Goal: Information Seeking & Learning: Learn about a topic

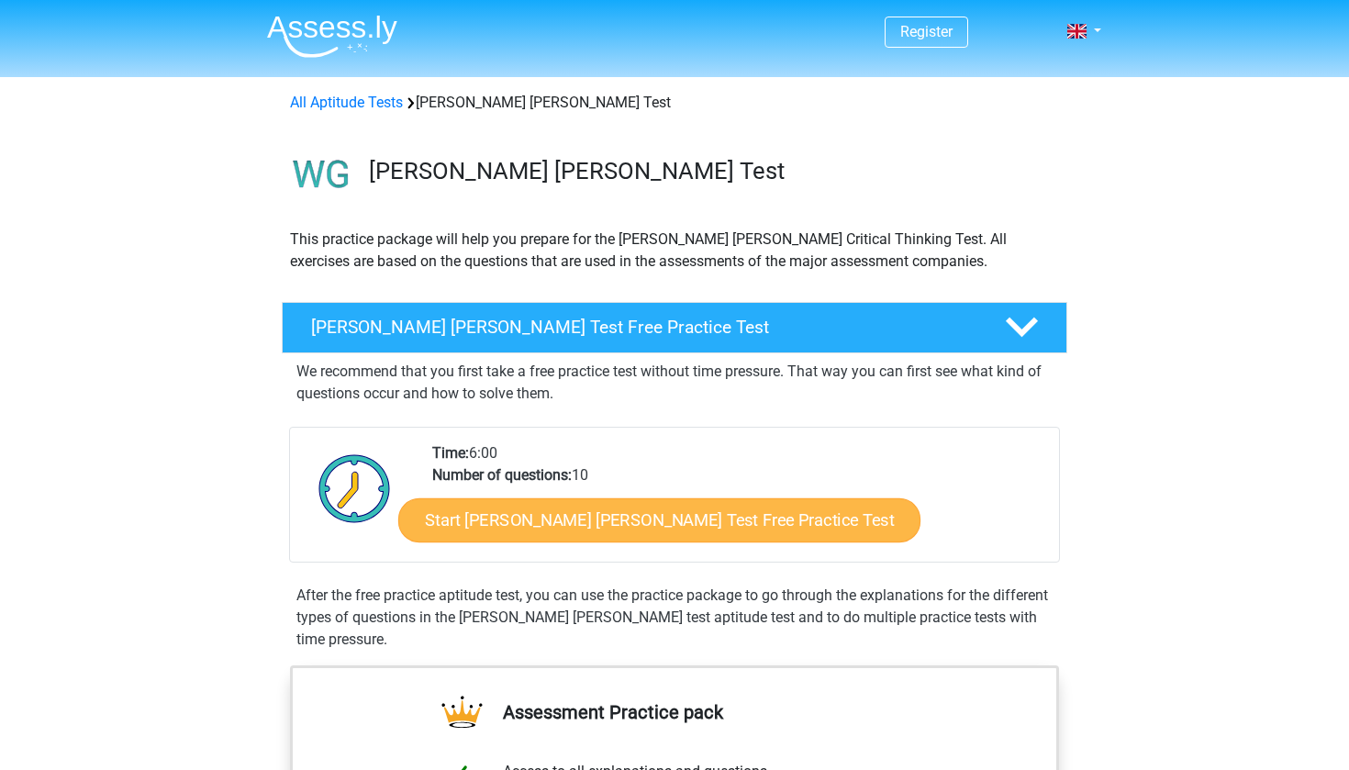
click at [616, 535] on link "Start Watson Glaser Test Free Practice Test" at bounding box center [659, 520] width 522 height 44
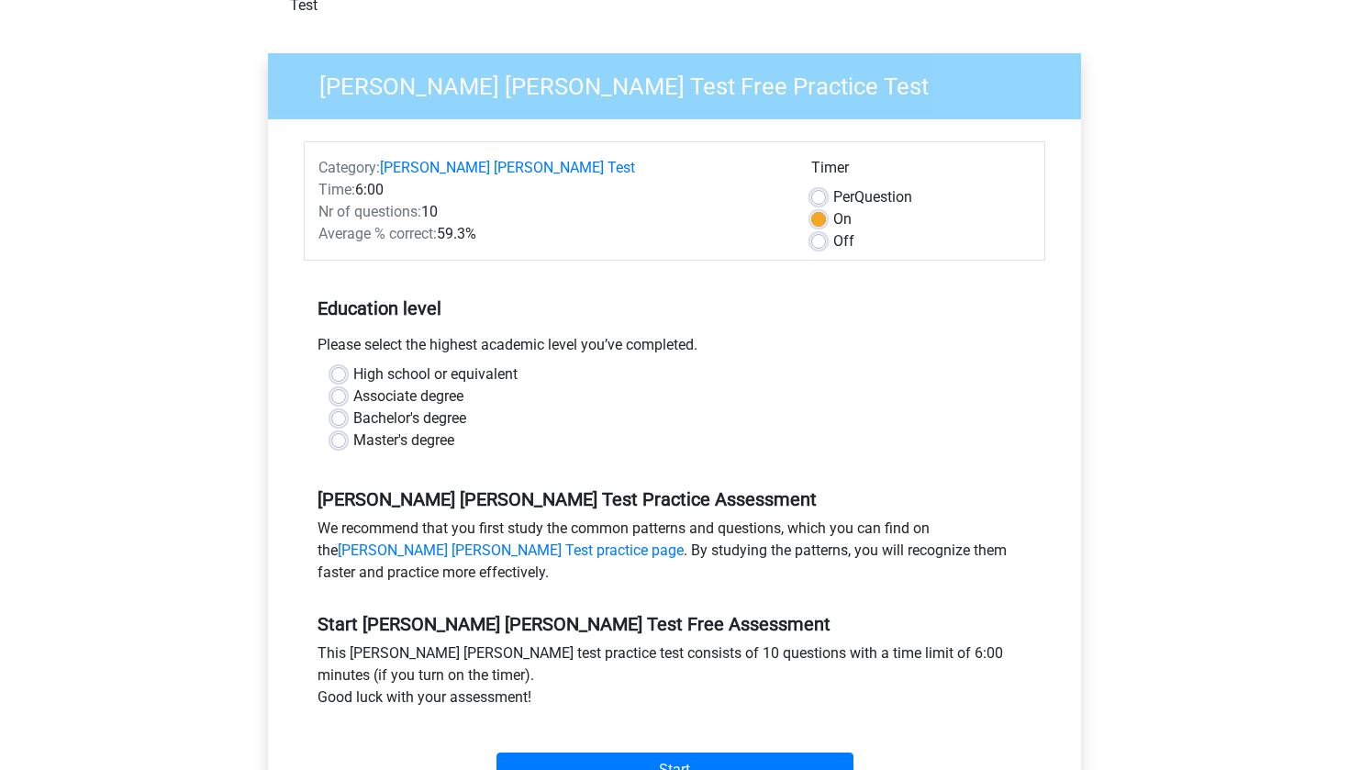
scroll to position [140, 0]
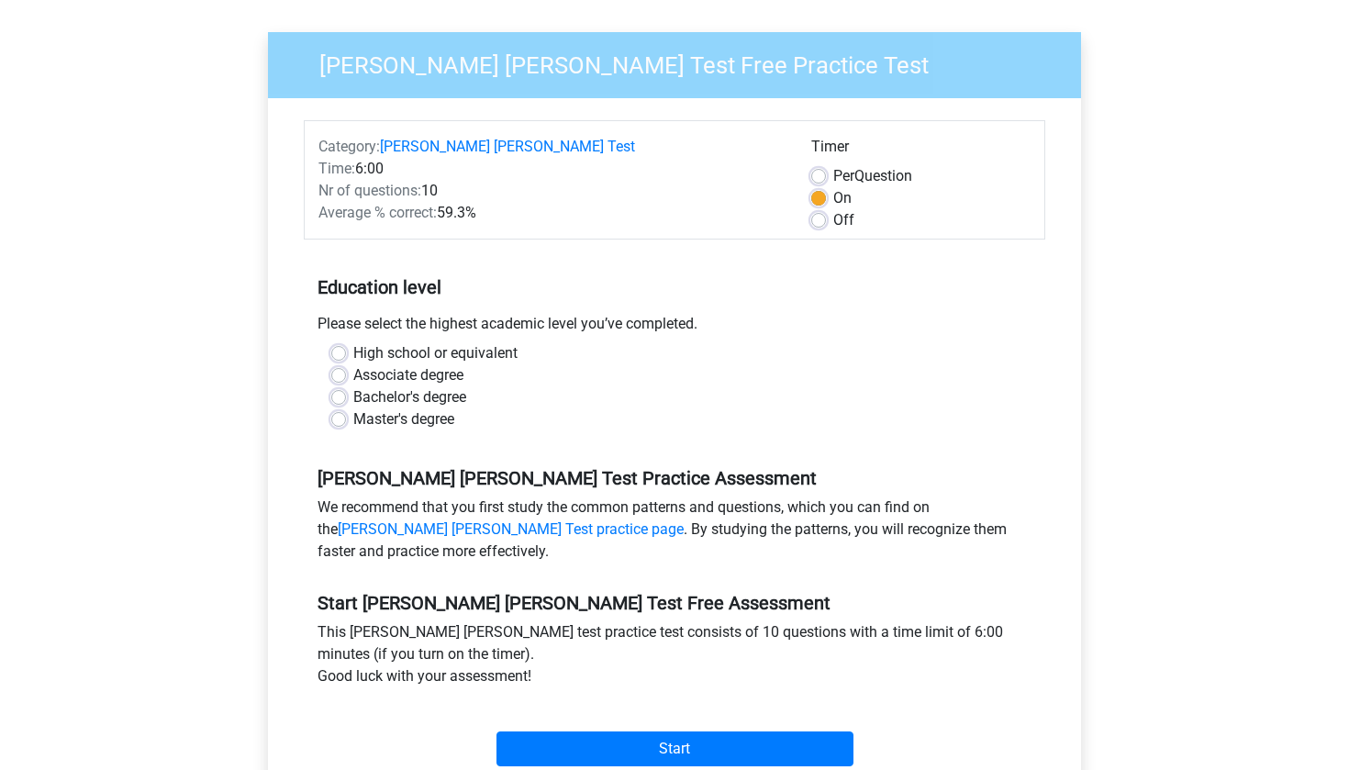
click at [353, 386] on label "Bachelor's degree" at bounding box center [409, 397] width 113 height 22
click at [335, 386] on input "Bachelor's degree" at bounding box center [338, 395] width 15 height 18
radio input "true"
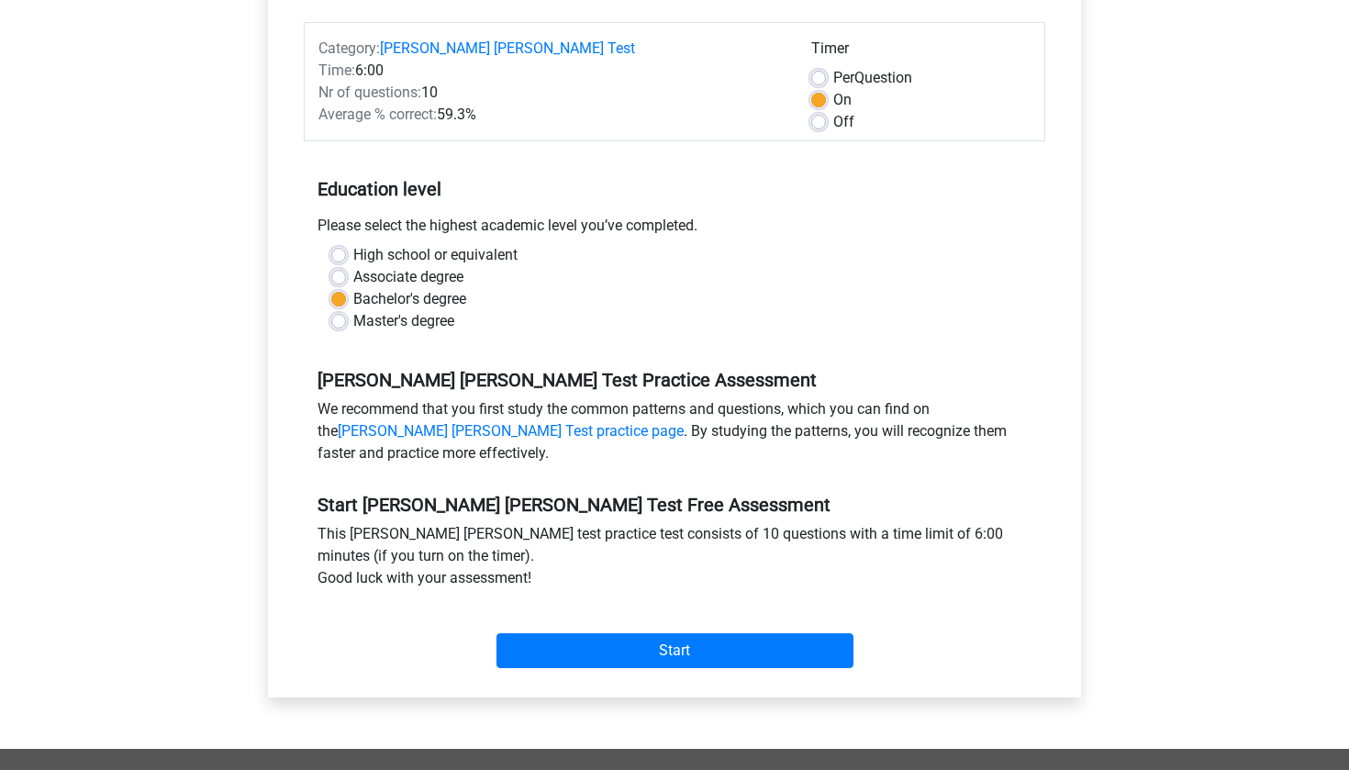
scroll to position [272, 0]
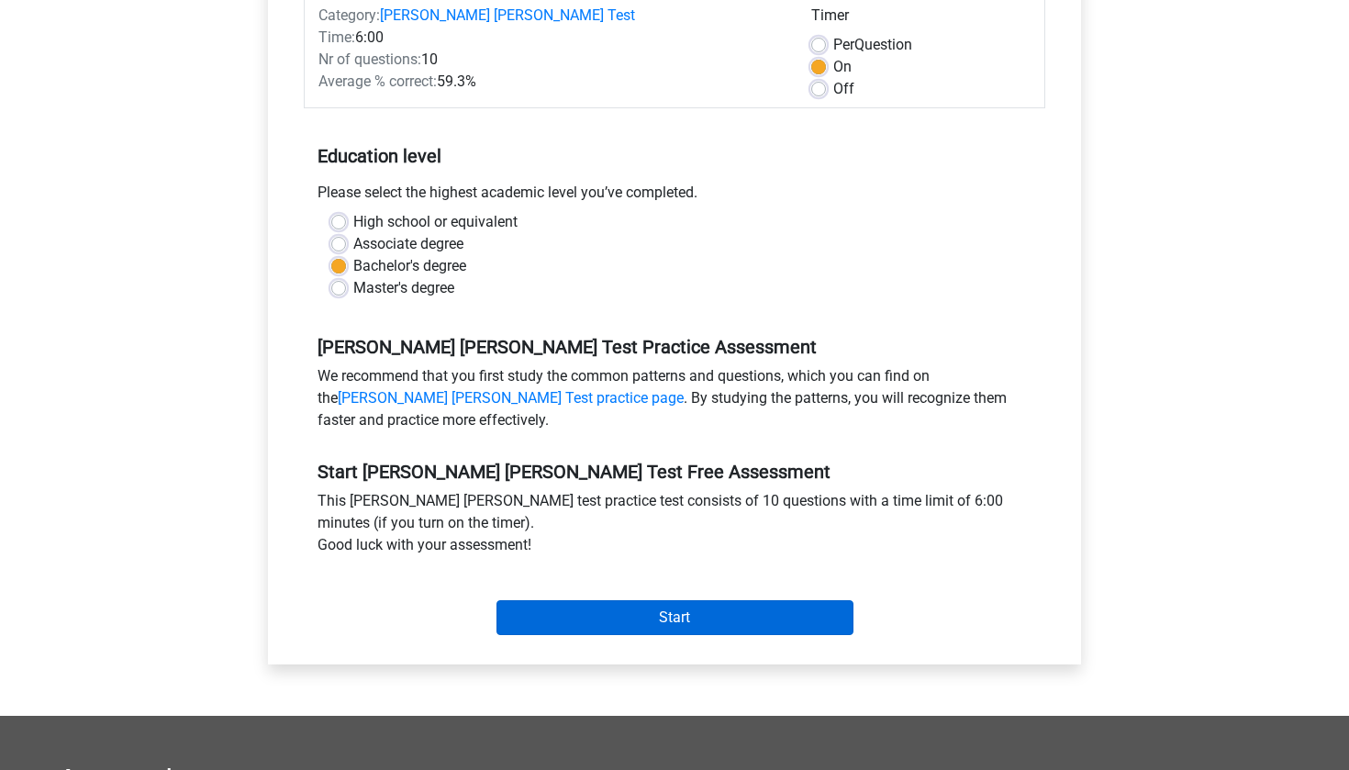
click at [642, 600] on input "Start" at bounding box center [675, 617] width 357 height 35
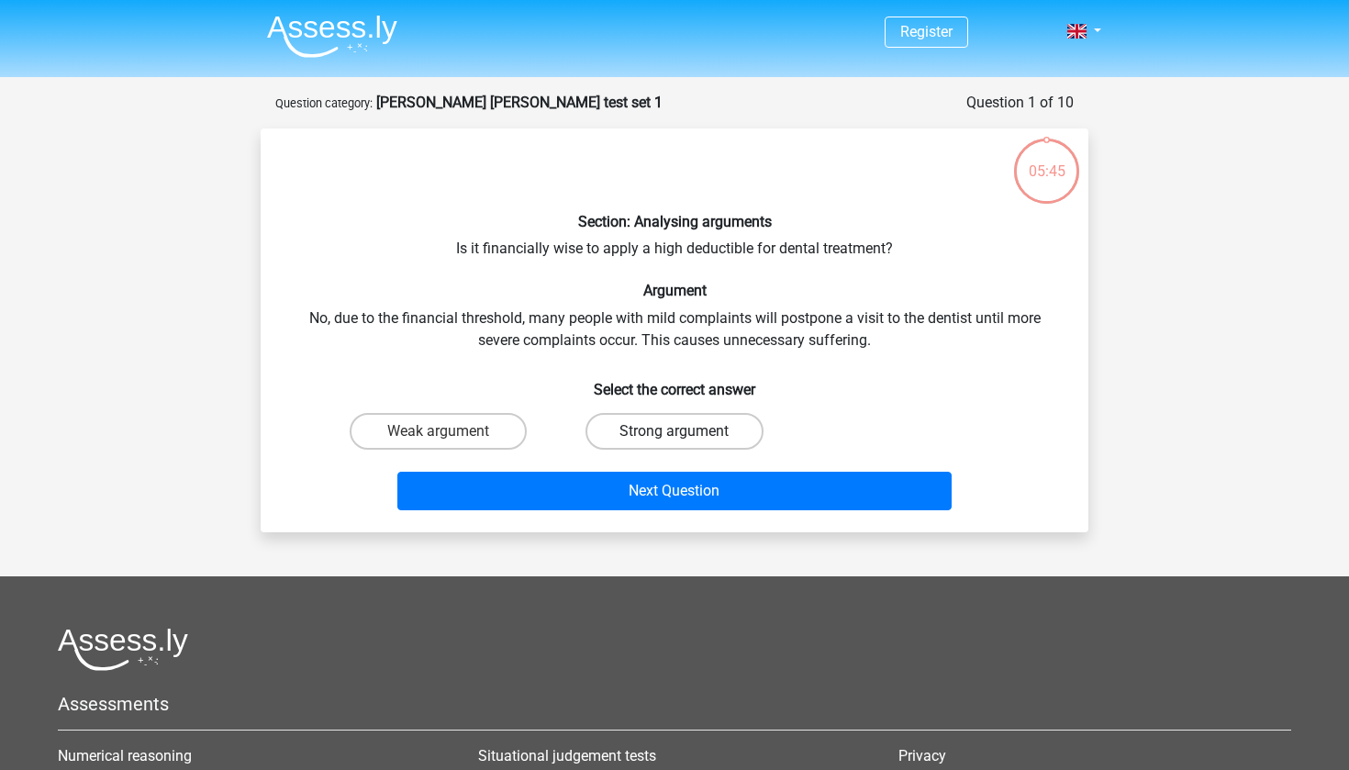
click at [612, 425] on label "Strong argument" at bounding box center [674, 431] width 177 height 37
click at [675, 431] on input "Strong argument" at bounding box center [681, 437] width 12 height 12
radio input "true"
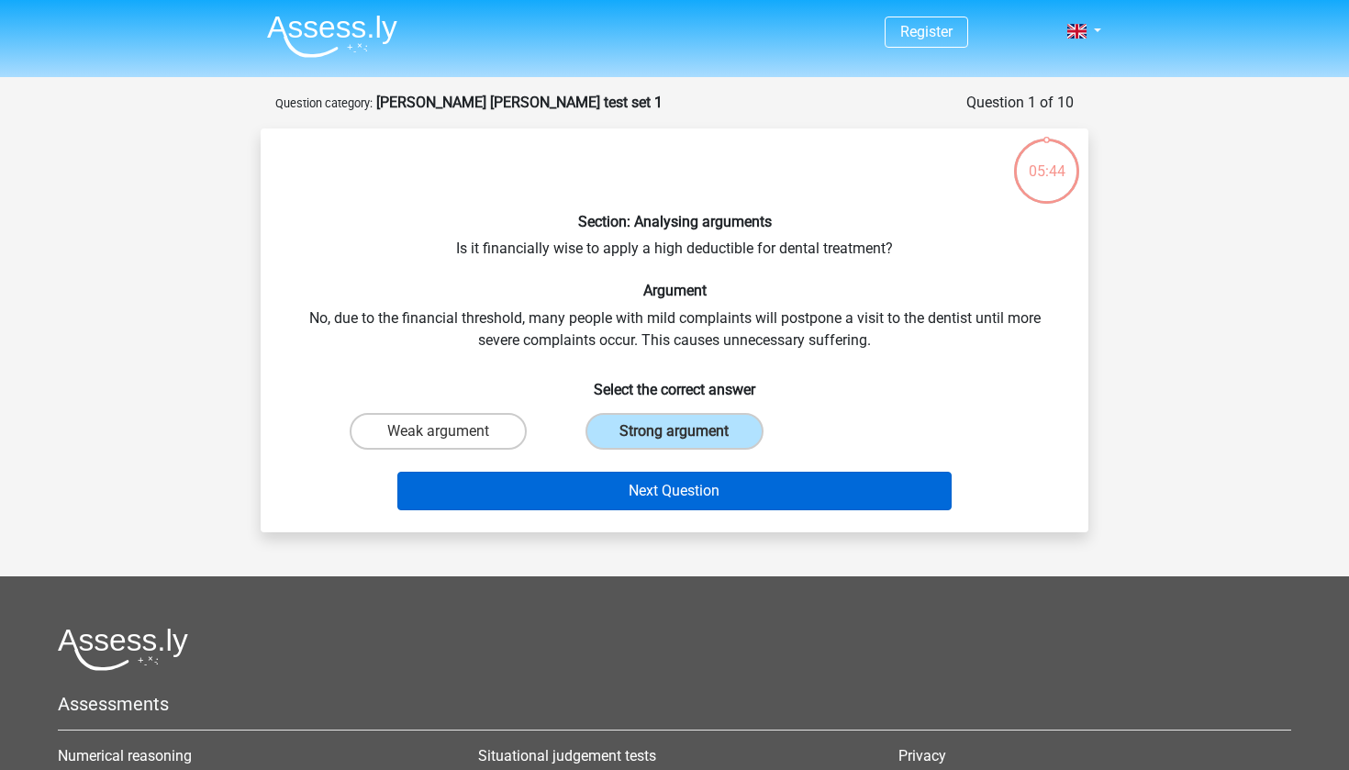
click at [626, 475] on button "Next Question" at bounding box center [674, 491] width 555 height 39
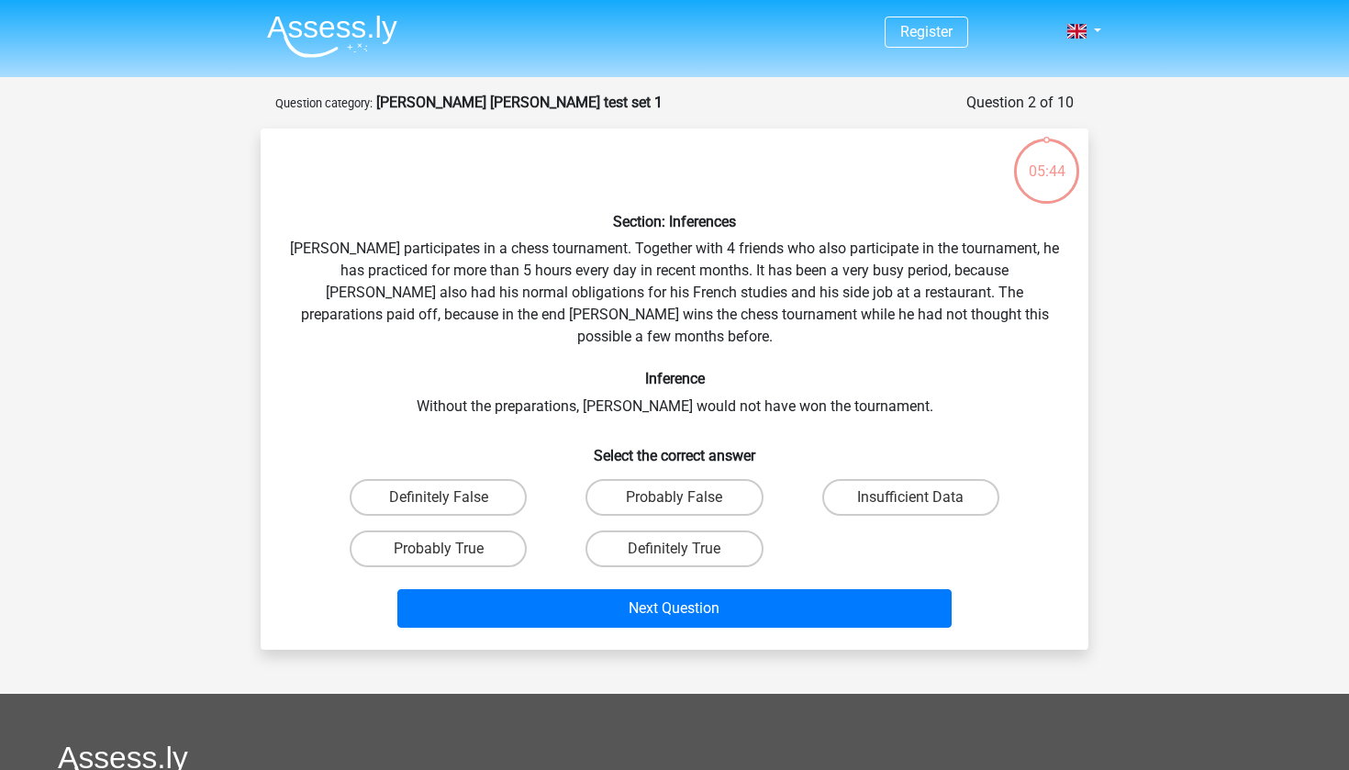
scroll to position [92, 0]
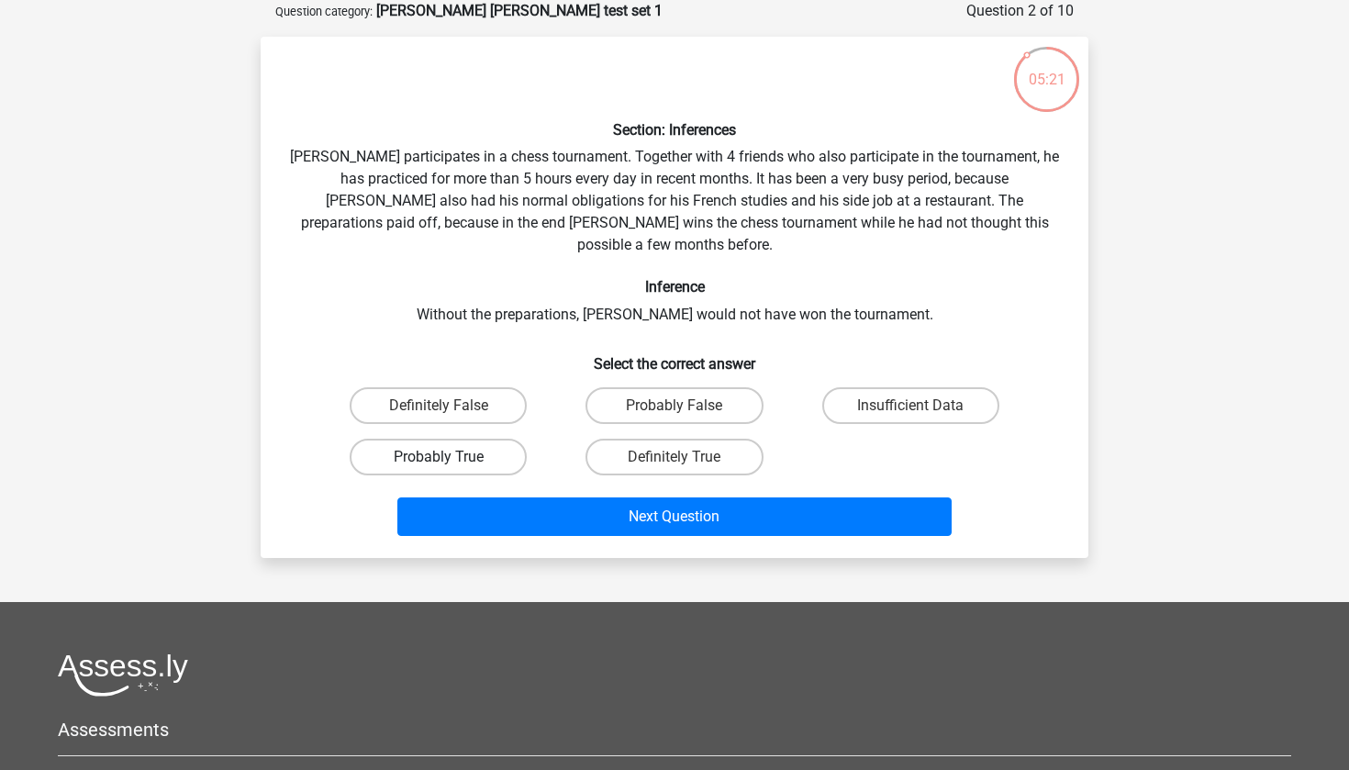
click at [466, 439] on label "Probably True" at bounding box center [438, 457] width 177 height 37
click at [451, 457] on input "Probably True" at bounding box center [445, 463] width 12 height 12
radio input "true"
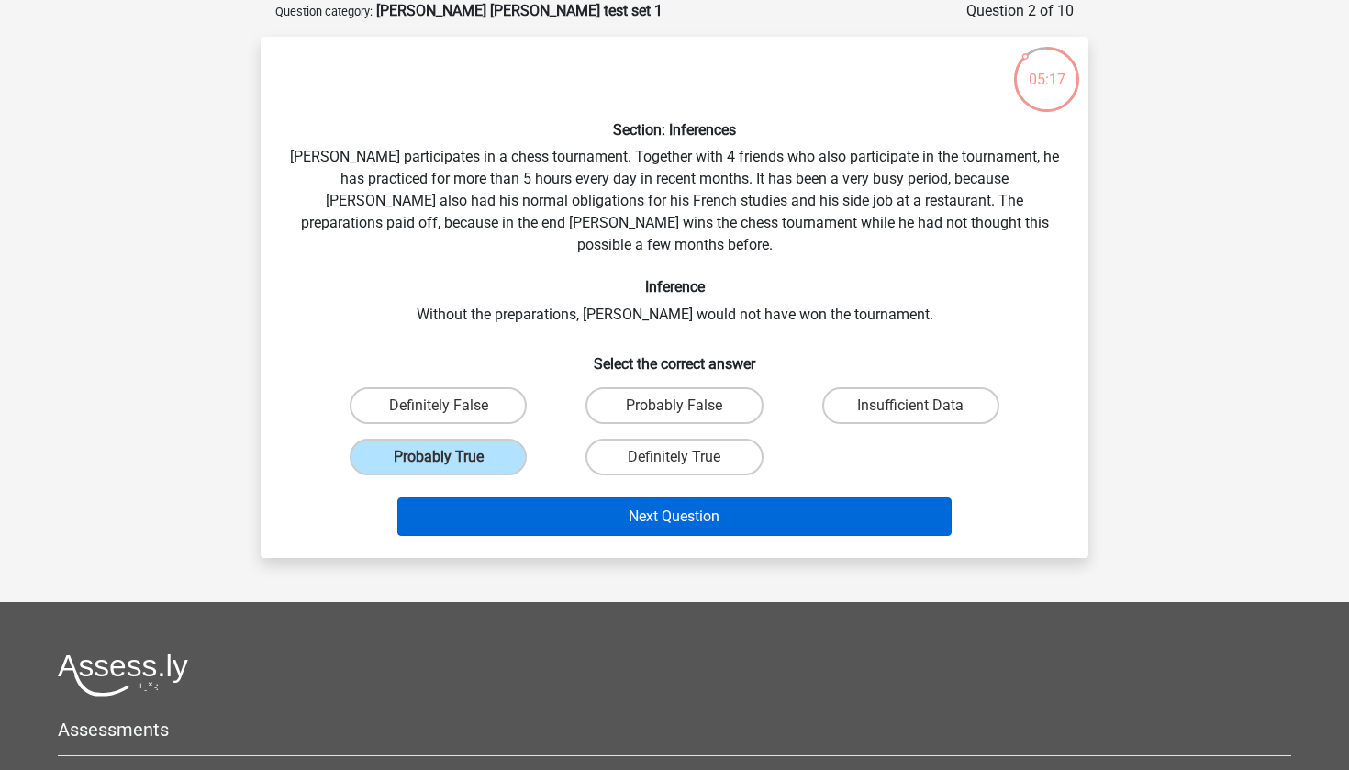
click at [482, 497] on button "Next Question" at bounding box center [674, 516] width 555 height 39
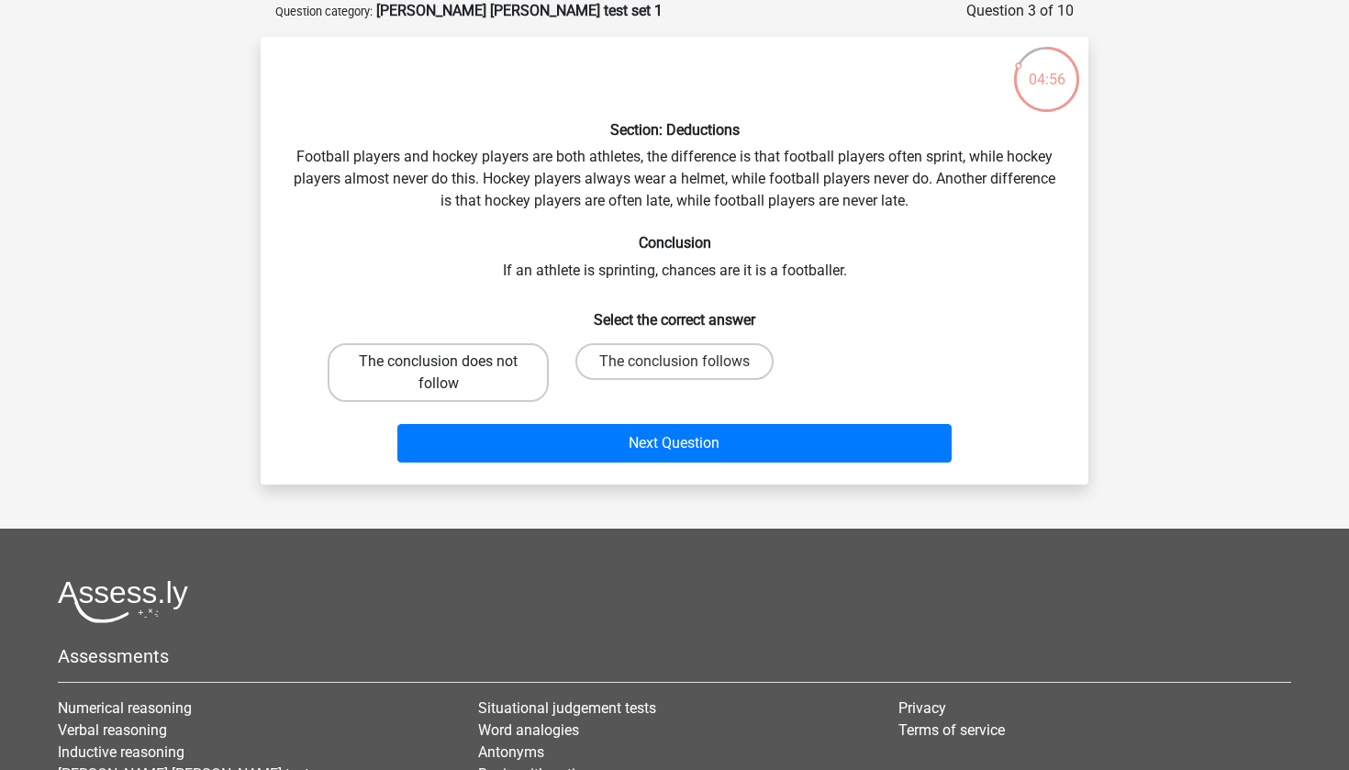
click at [457, 379] on label "The conclusion does not follow" at bounding box center [438, 372] width 221 height 59
click at [451, 374] on input "The conclusion does not follow" at bounding box center [445, 368] width 12 height 12
radio input "true"
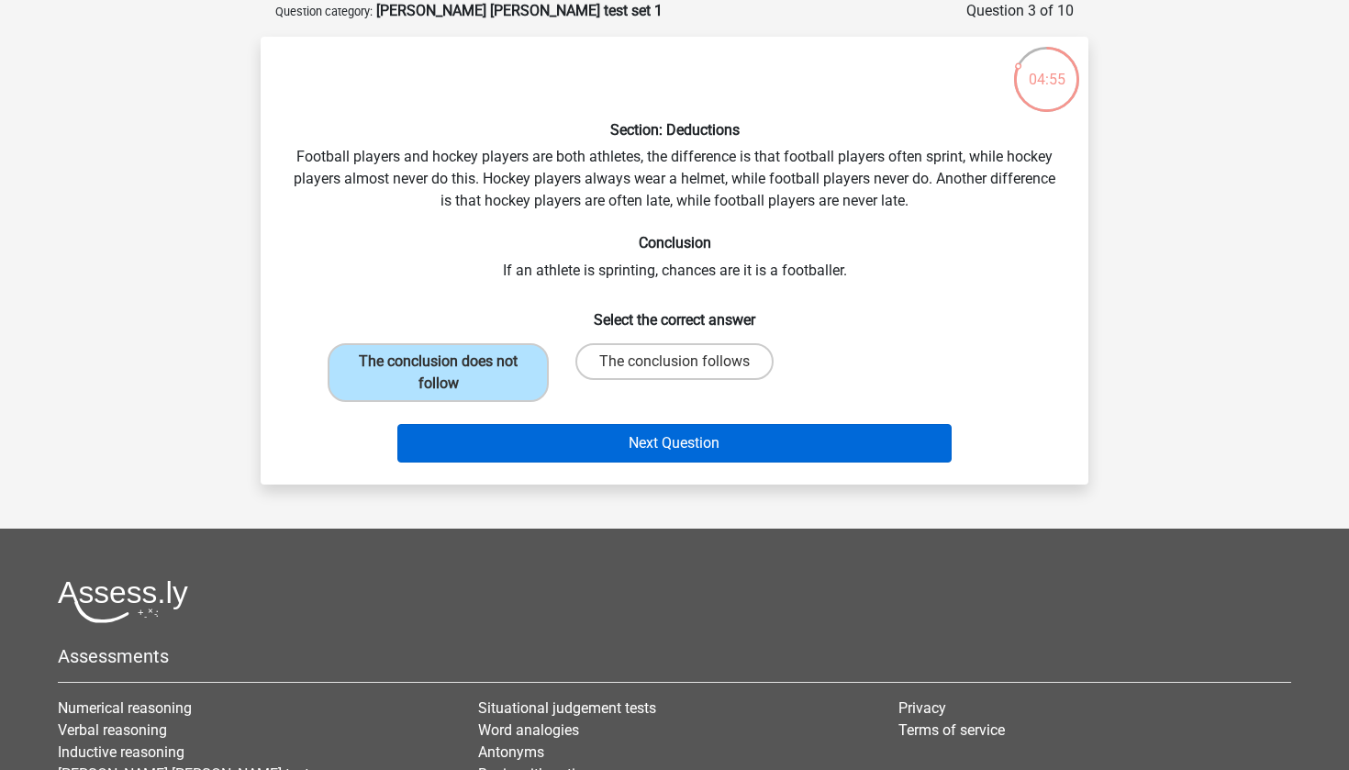
click at [503, 433] on button "Next Question" at bounding box center [674, 443] width 555 height 39
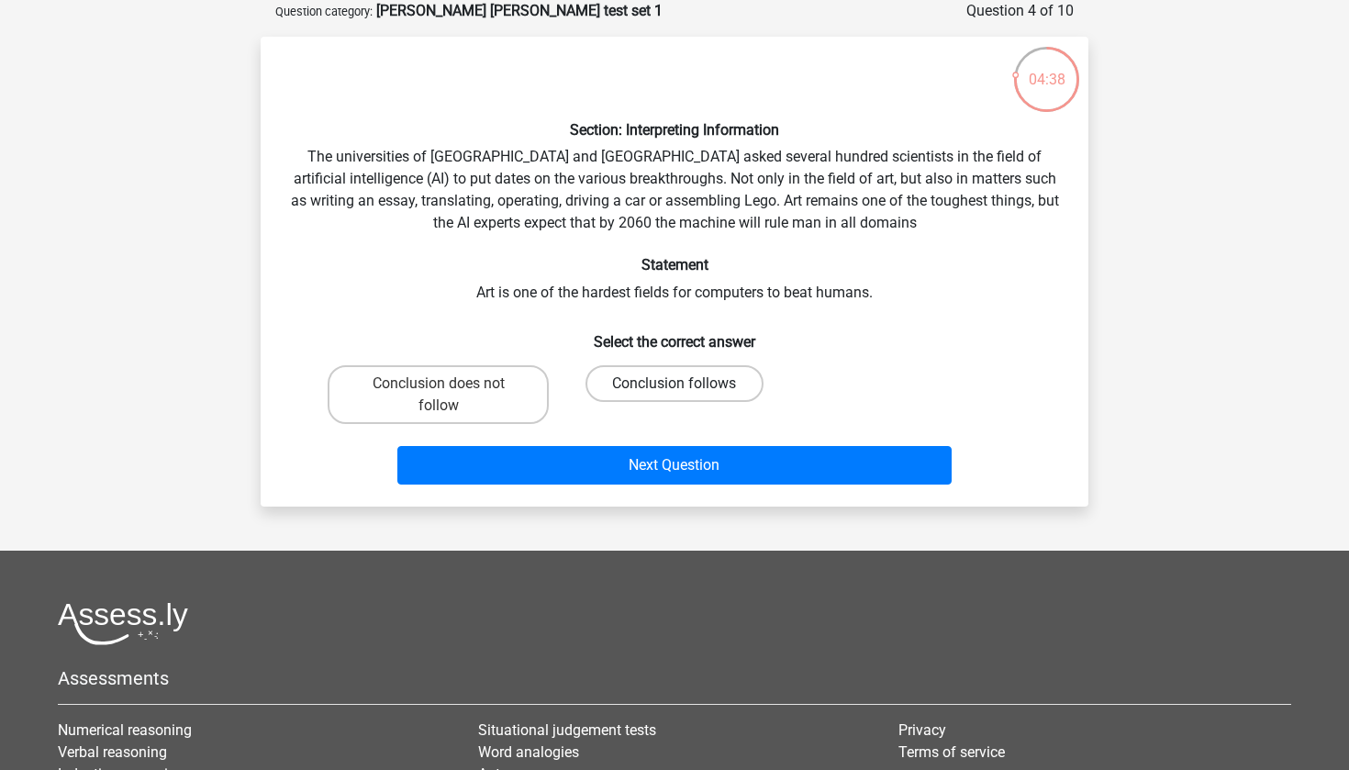
click at [661, 387] on label "Conclusion follows" at bounding box center [674, 383] width 177 height 37
click at [675, 387] on input "Conclusion follows" at bounding box center [681, 390] width 12 height 12
radio input "true"
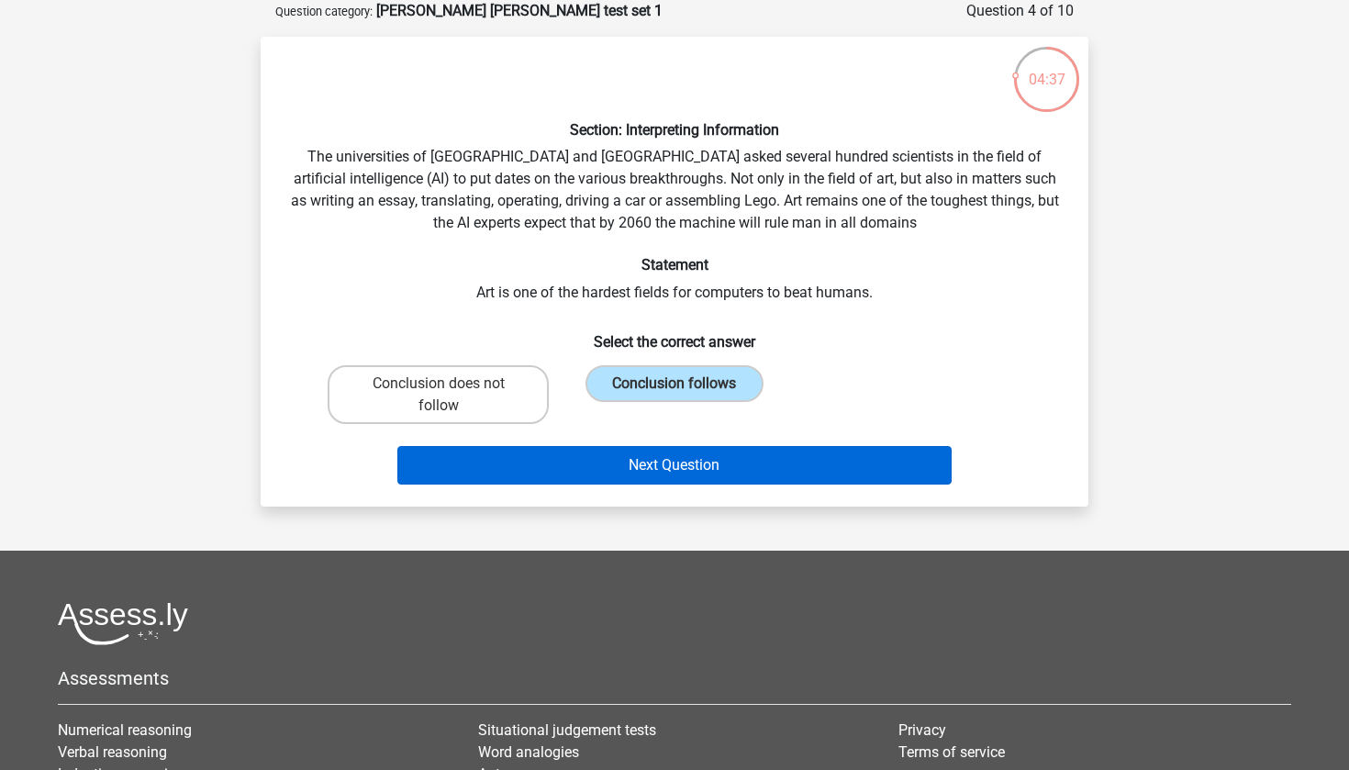
click at [653, 482] on button "Next Question" at bounding box center [674, 465] width 555 height 39
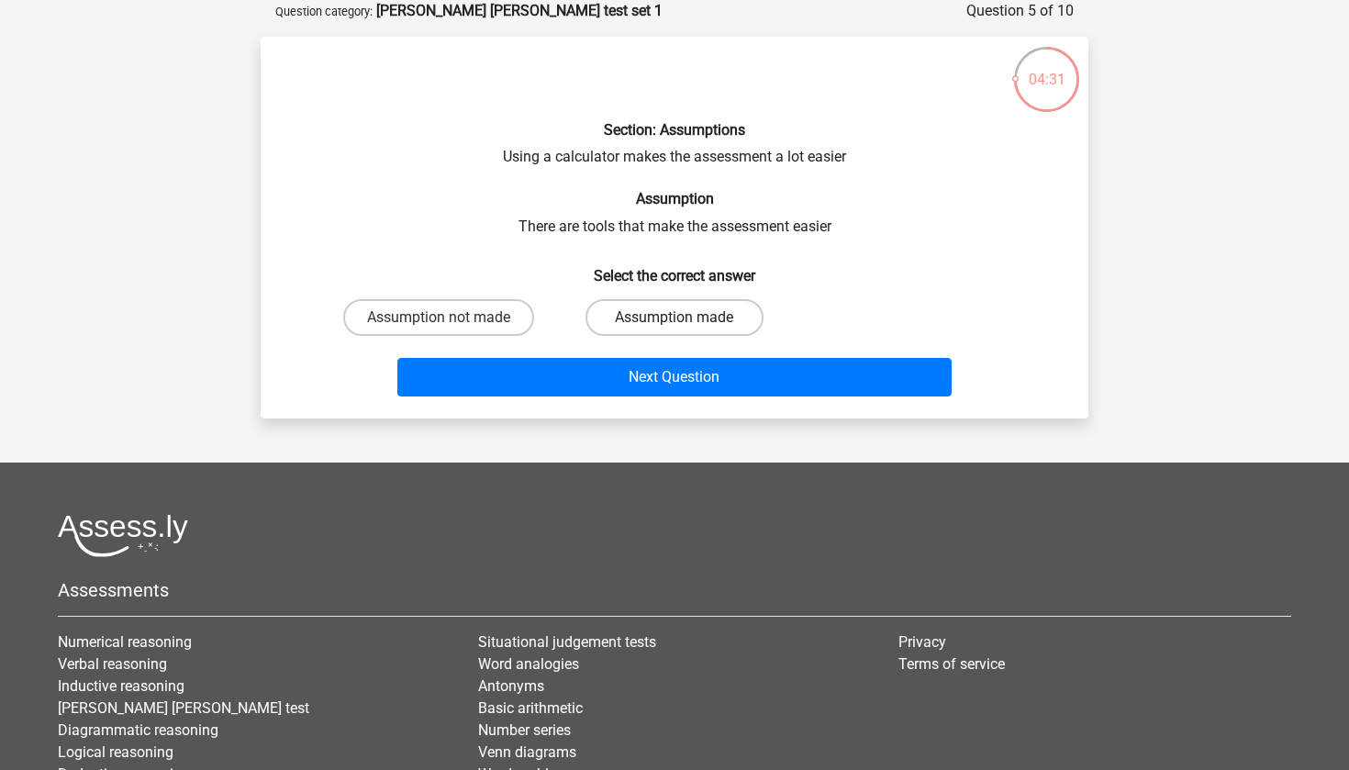
click at [608, 313] on label "Assumption made" at bounding box center [674, 317] width 177 height 37
click at [675, 318] on input "Assumption made" at bounding box center [681, 324] width 12 height 12
radio input "true"
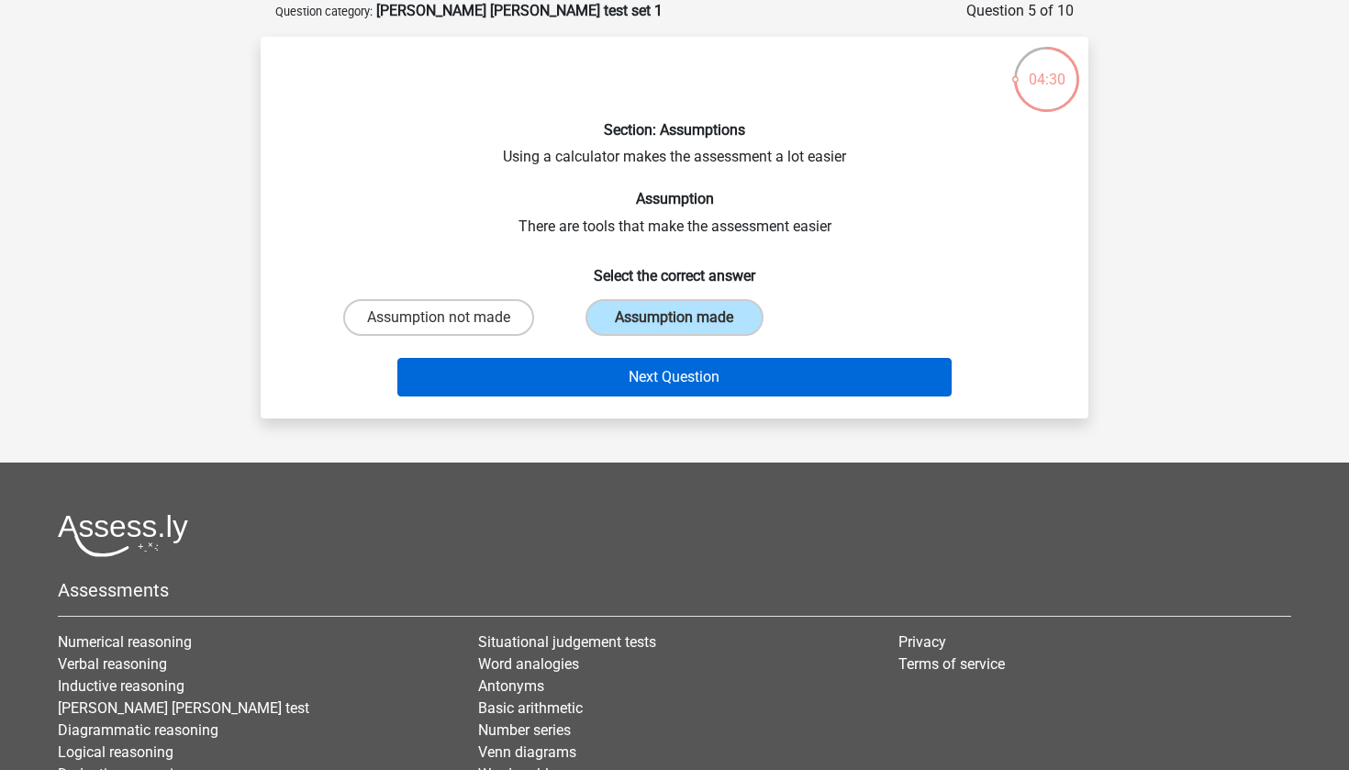
click at [608, 371] on button "Next Question" at bounding box center [674, 377] width 555 height 39
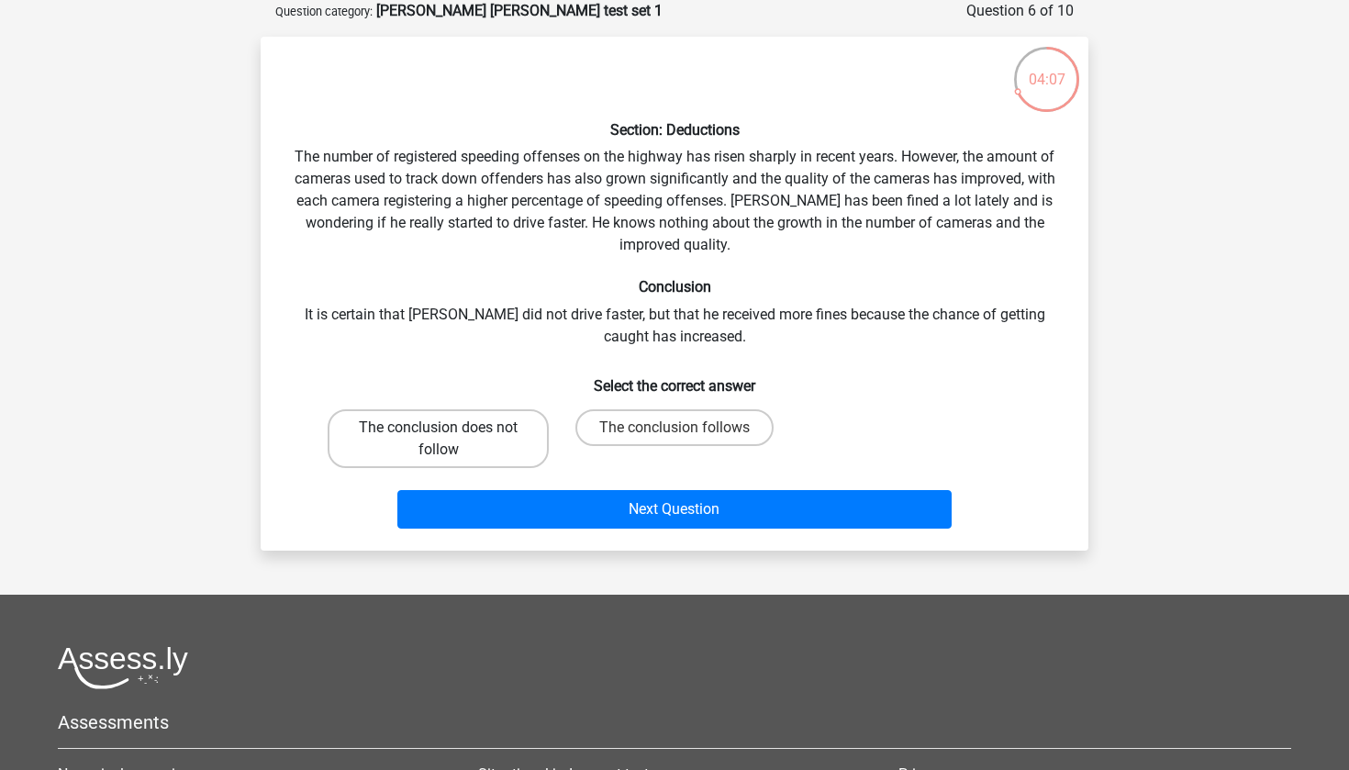
click at [519, 436] on label "The conclusion does not follow" at bounding box center [438, 438] width 221 height 59
click at [451, 436] on input "The conclusion does not follow" at bounding box center [445, 434] width 12 height 12
radio input "true"
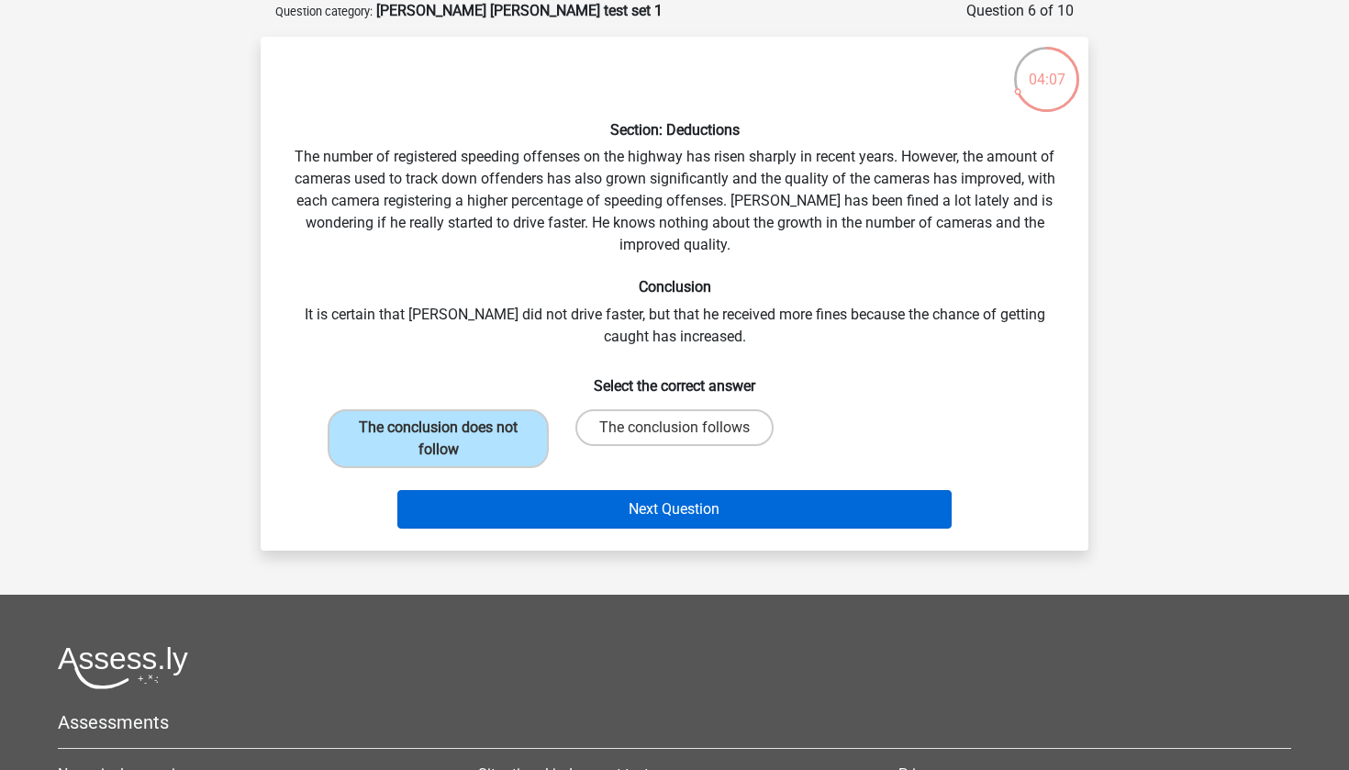
click at [564, 519] on button "Next Question" at bounding box center [674, 509] width 555 height 39
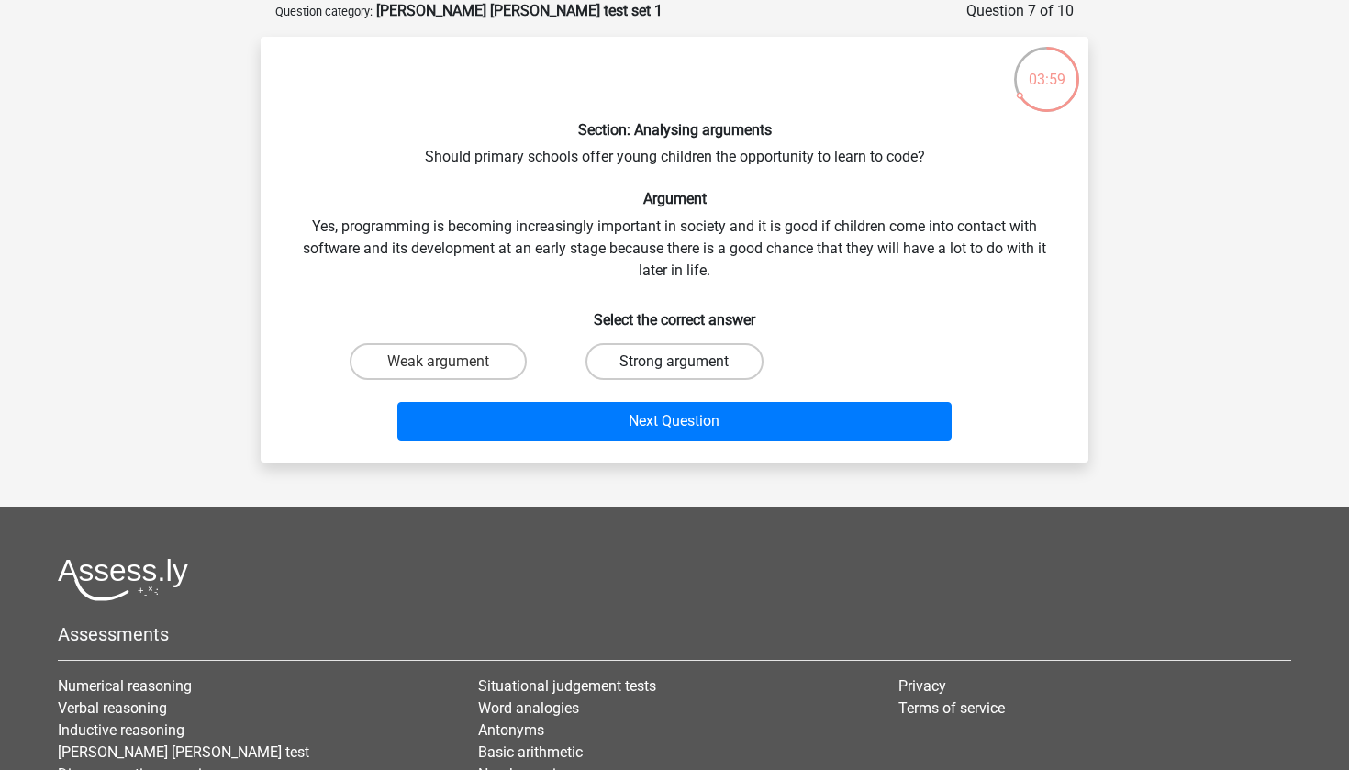
click at [622, 354] on label "Strong argument" at bounding box center [674, 361] width 177 height 37
click at [675, 362] on input "Strong argument" at bounding box center [681, 368] width 12 height 12
radio input "true"
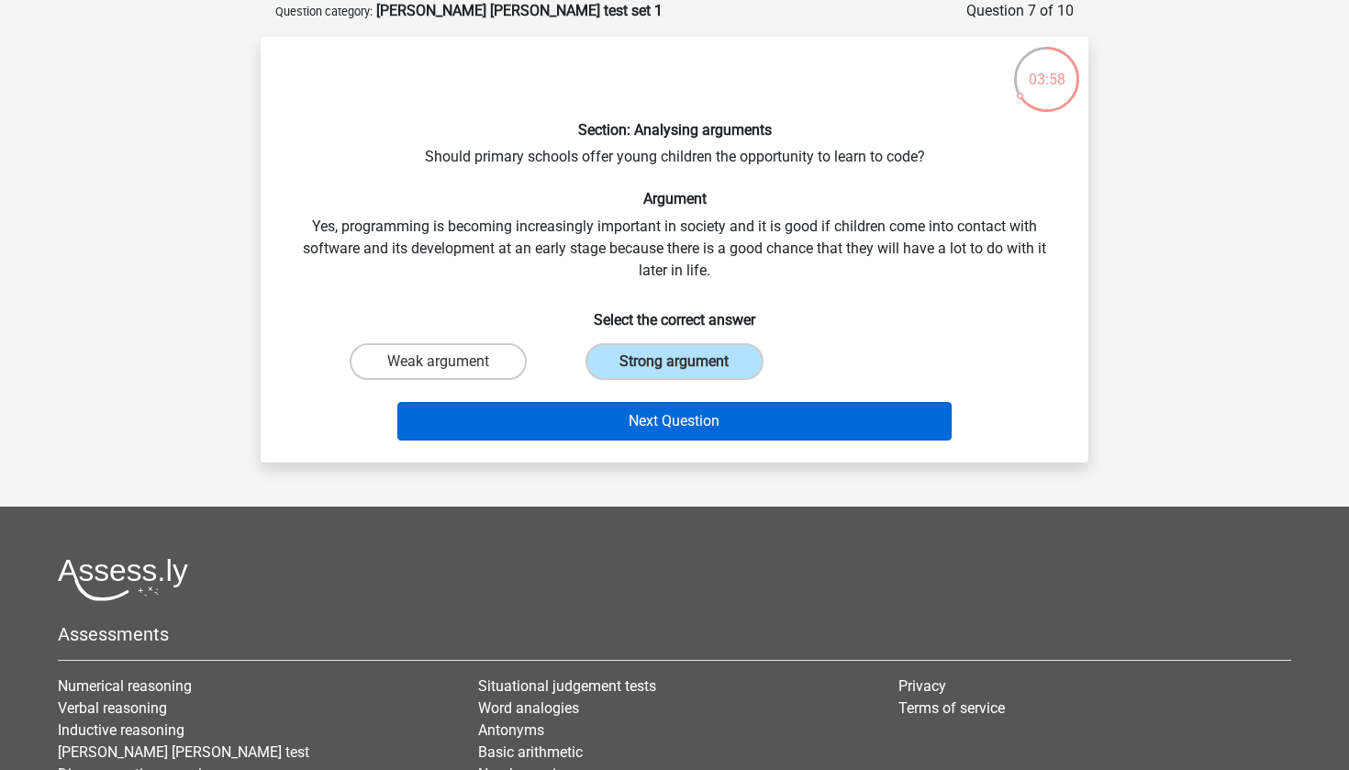
click at [631, 417] on button "Next Question" at bounding box center [674, 421] width 555 height 39
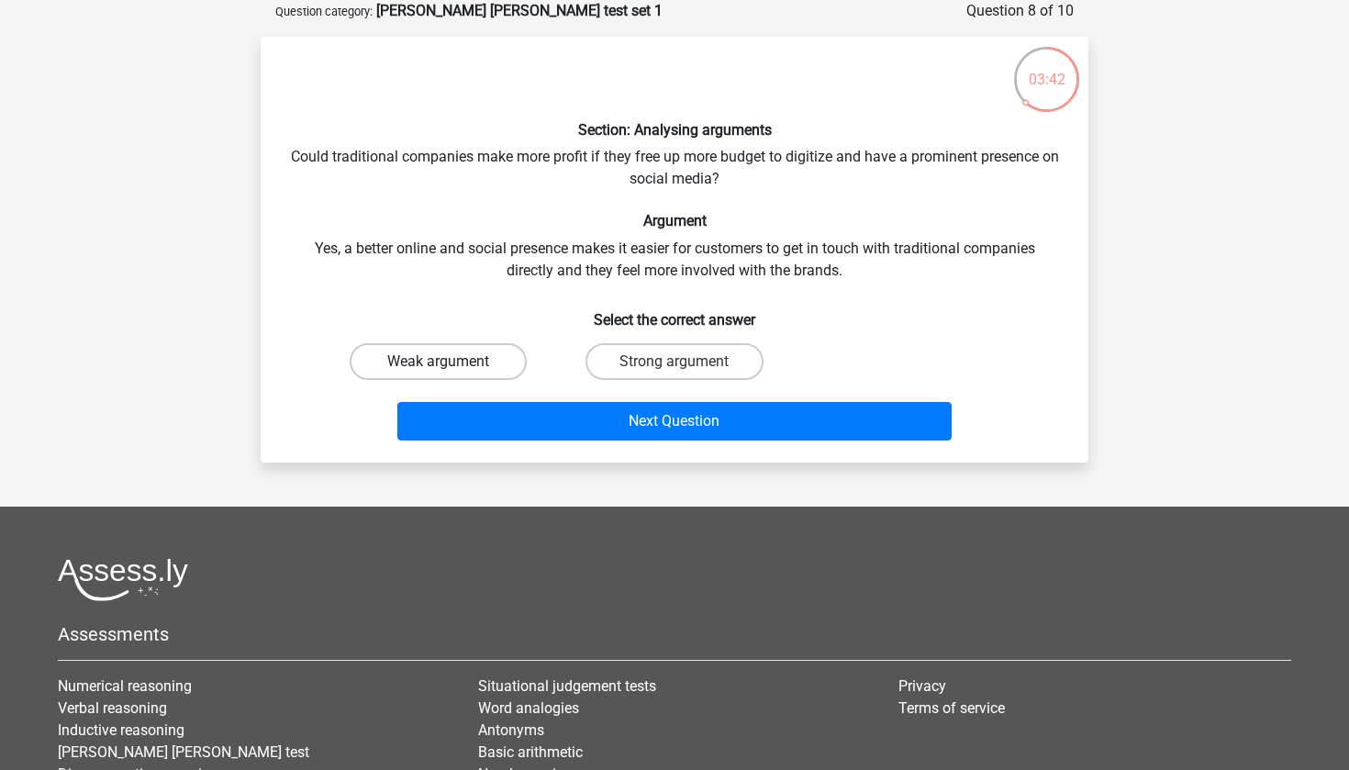
click at [474, 361] on label "Weak argument" at bounding box center [438, 361] width 177 height 37
click at [451, 362] on input "Weak argument" at bounding box center [445, 368] width 12 height 12
radio input "true"
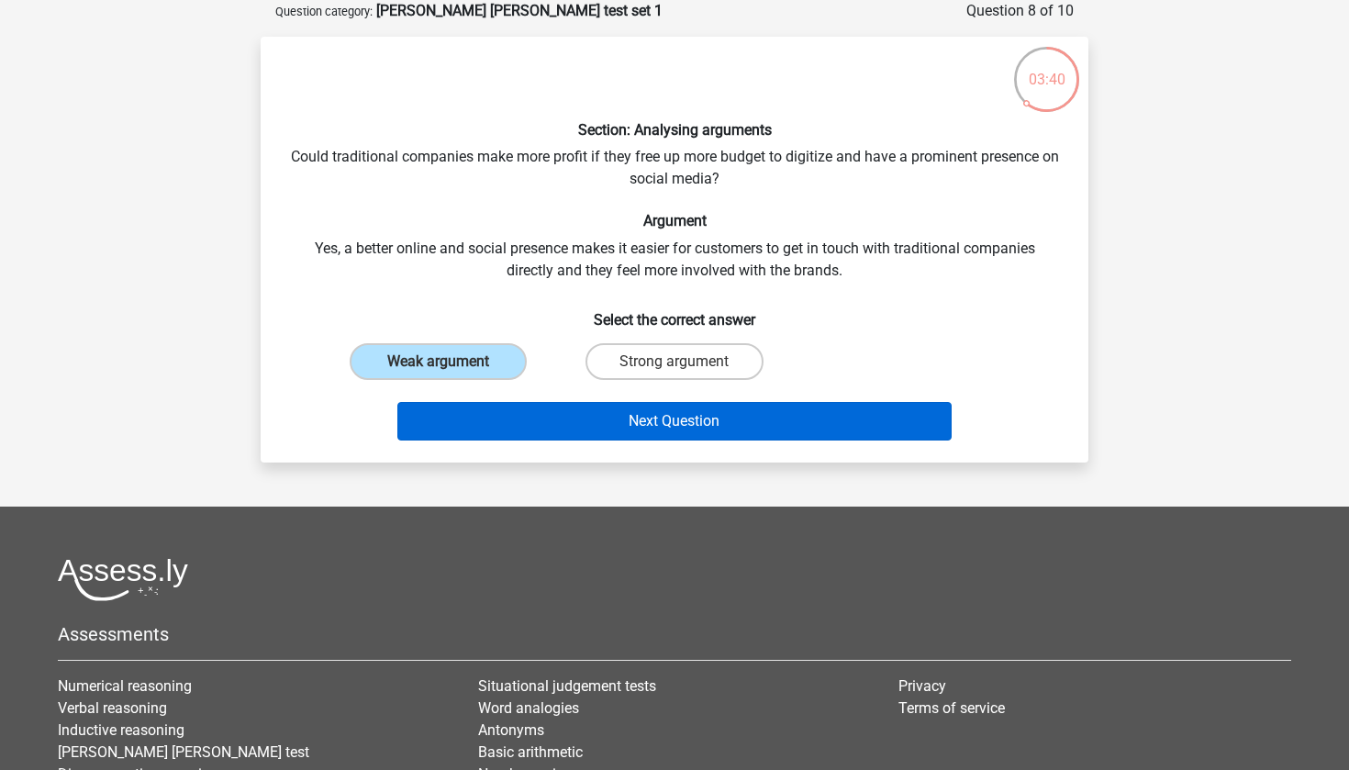
click at [494, 413] on button "Next Question" at bounding box center [674, 421] width 555 height 39
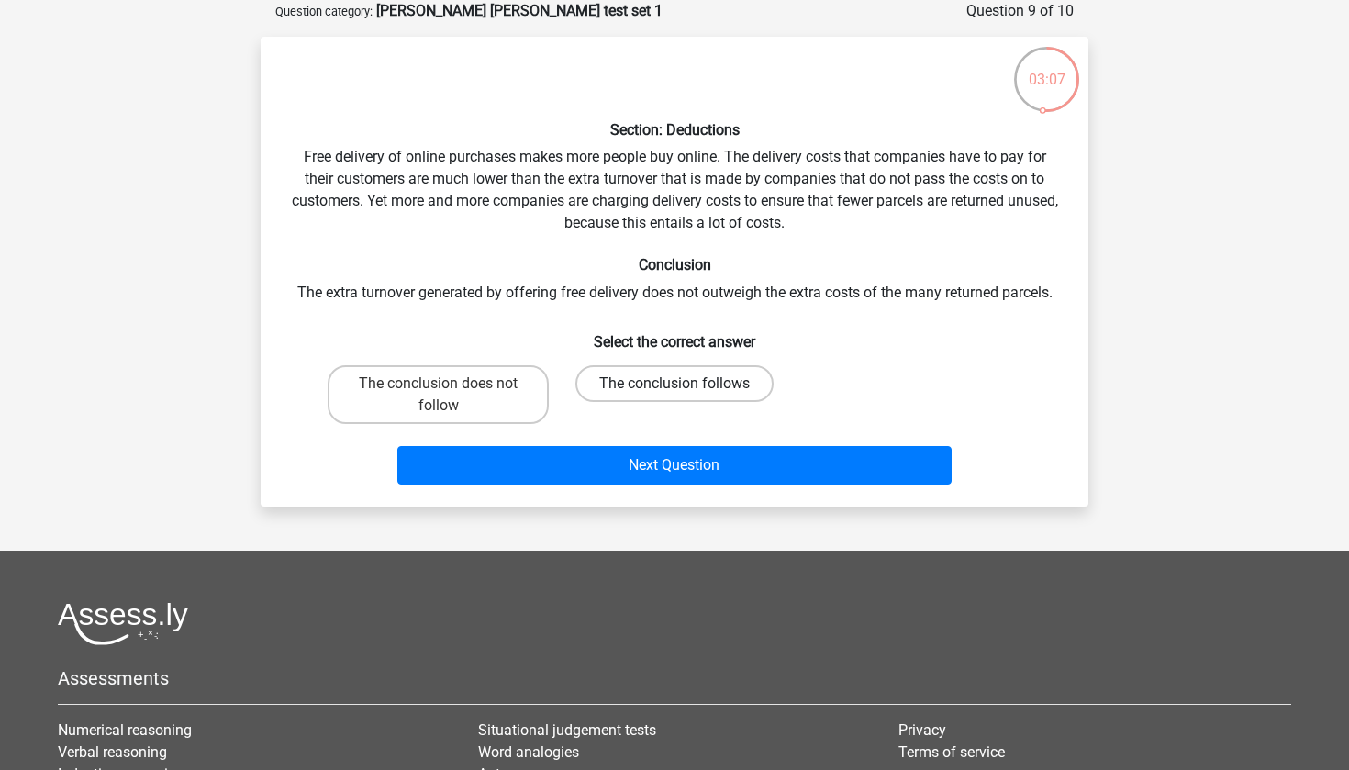
click at [600, 373] on label "The conclusion follows" at bounding box center [674, 383] width 198 height 37
click at [675, 384] on input "The conclusion follows" at bounding box center [681, 390] width 12 height 12
radio input "true"
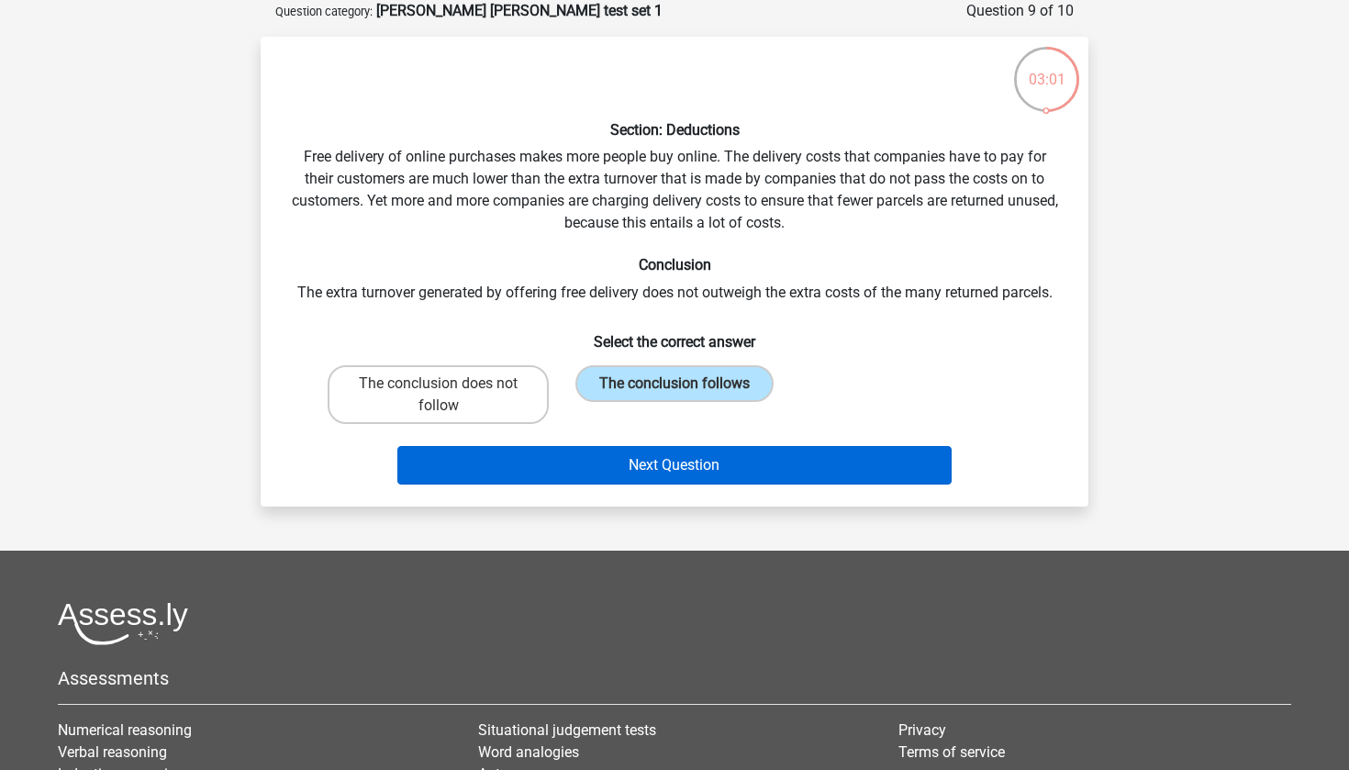
click at [599, 456] on button "Next Question" at bounding box center [674, 465] width 555 height 39
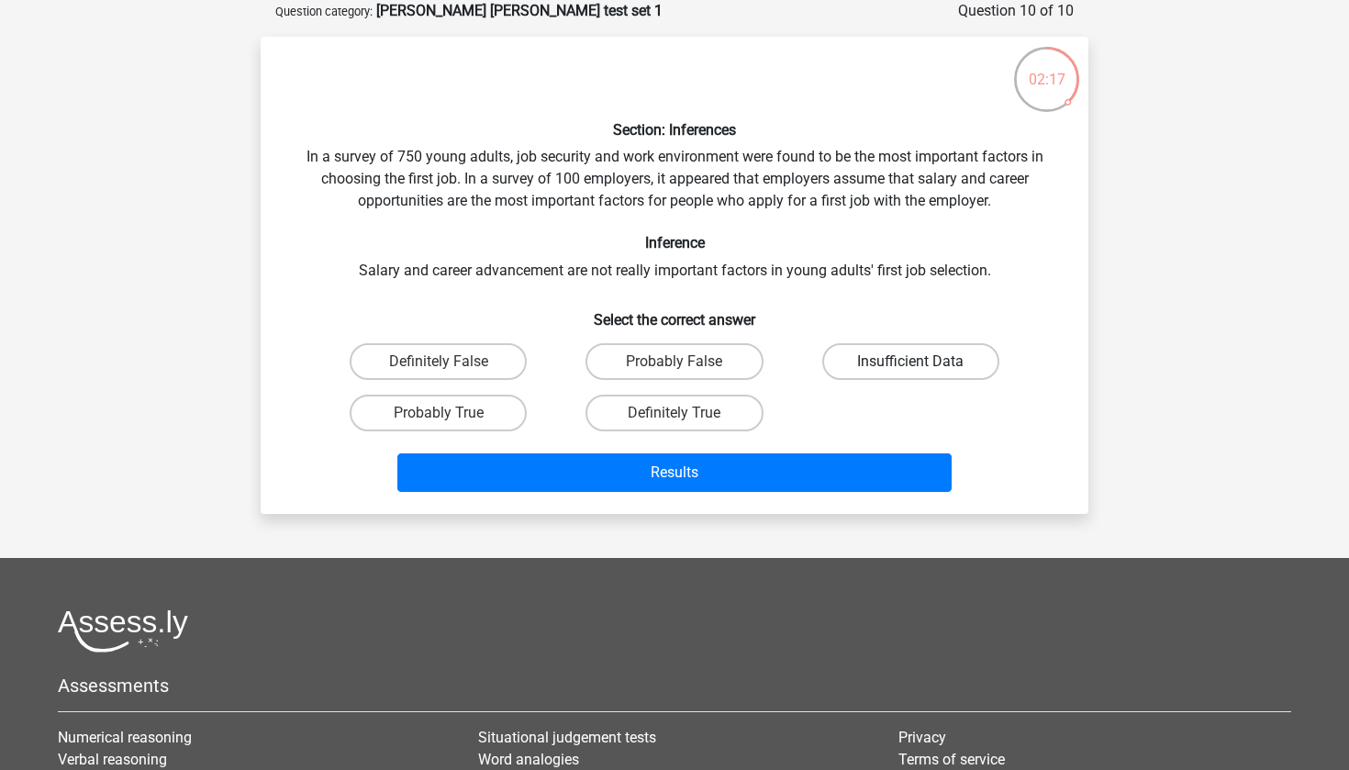
click at [871, 369] on label "Insufficient Data" at bounding box center [910, 361] width 177 height 37
click at [910, 369] on input "Insufficient Data" at bounding box center [916, 368] width 12 height 12
radio input "true"
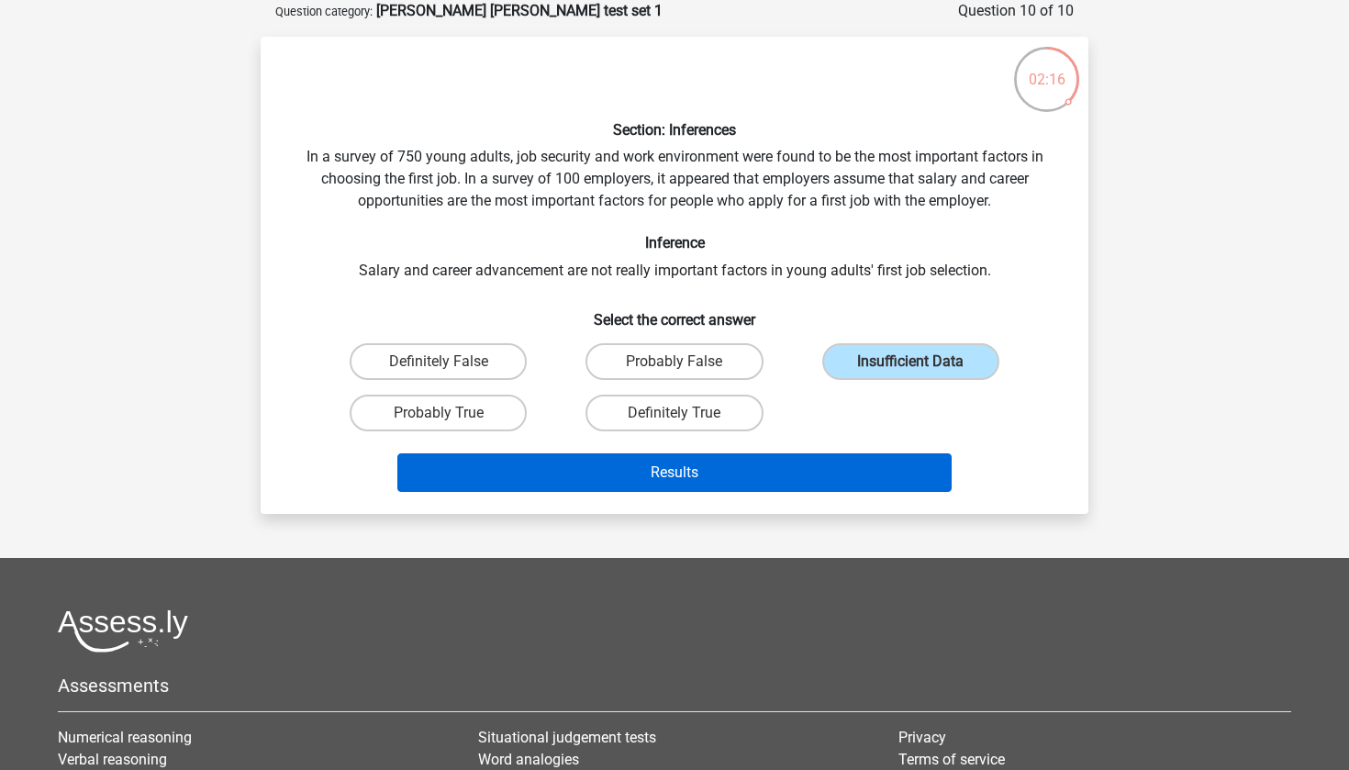
click at [798, 462] on button "Results" at bounding box center [674, 472] width 555 height 39
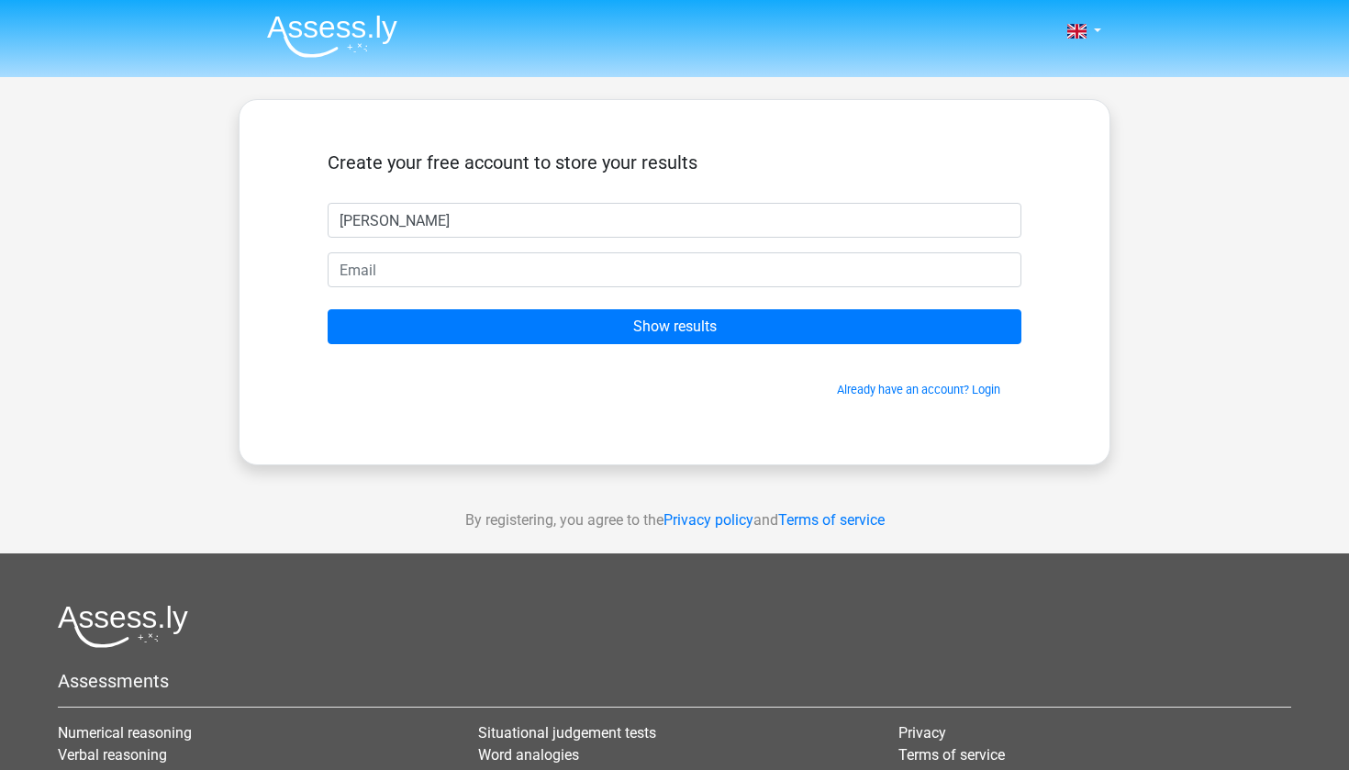
type input "[PERSON_NAME]"
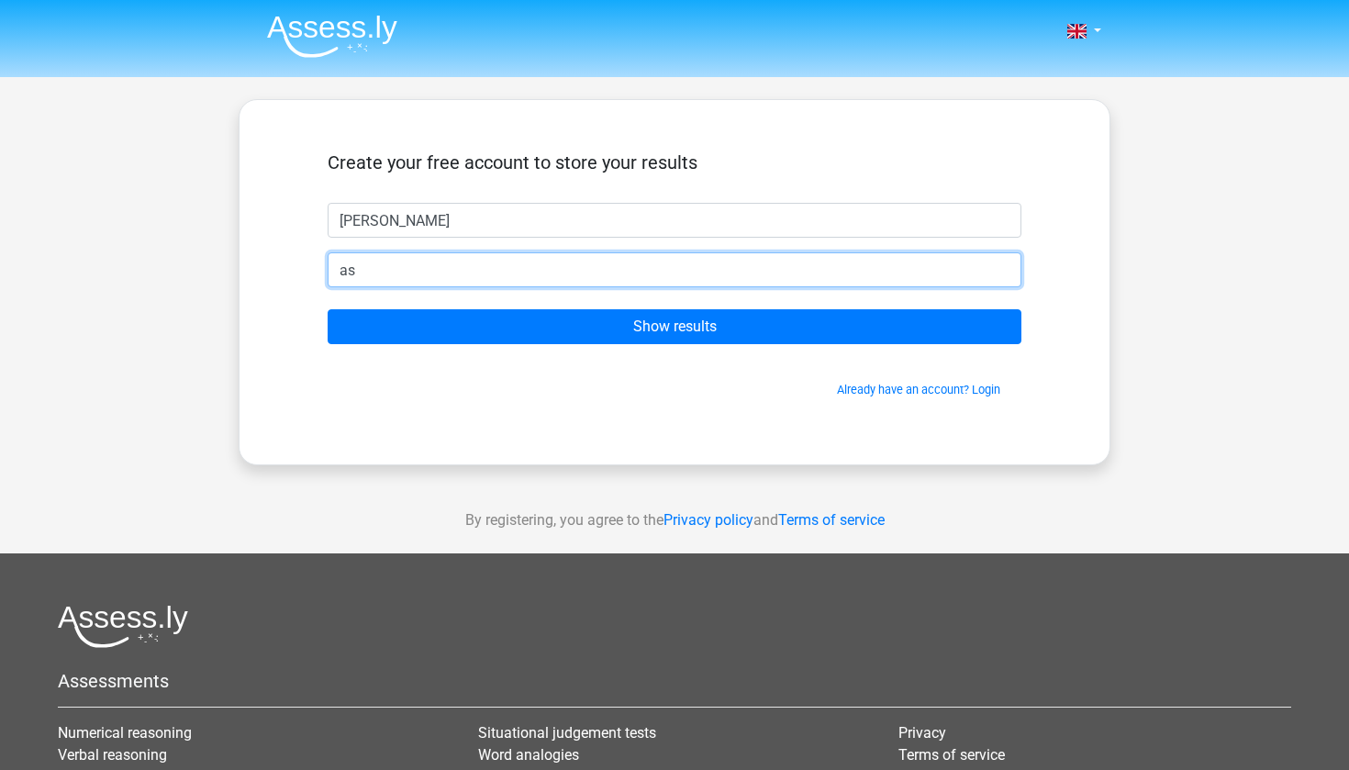
type input "a"
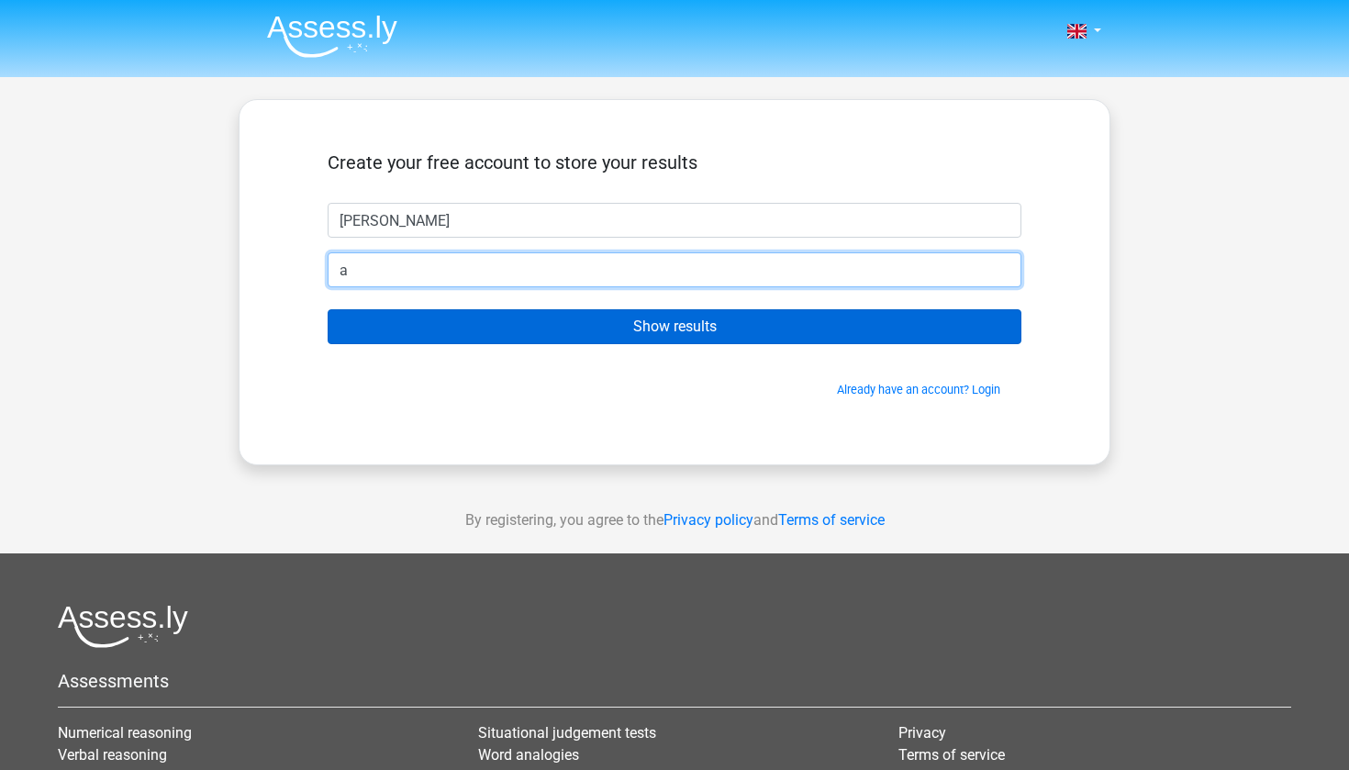
type input "[EMAIL_ADDRESS][DOMAIN_NAME]"
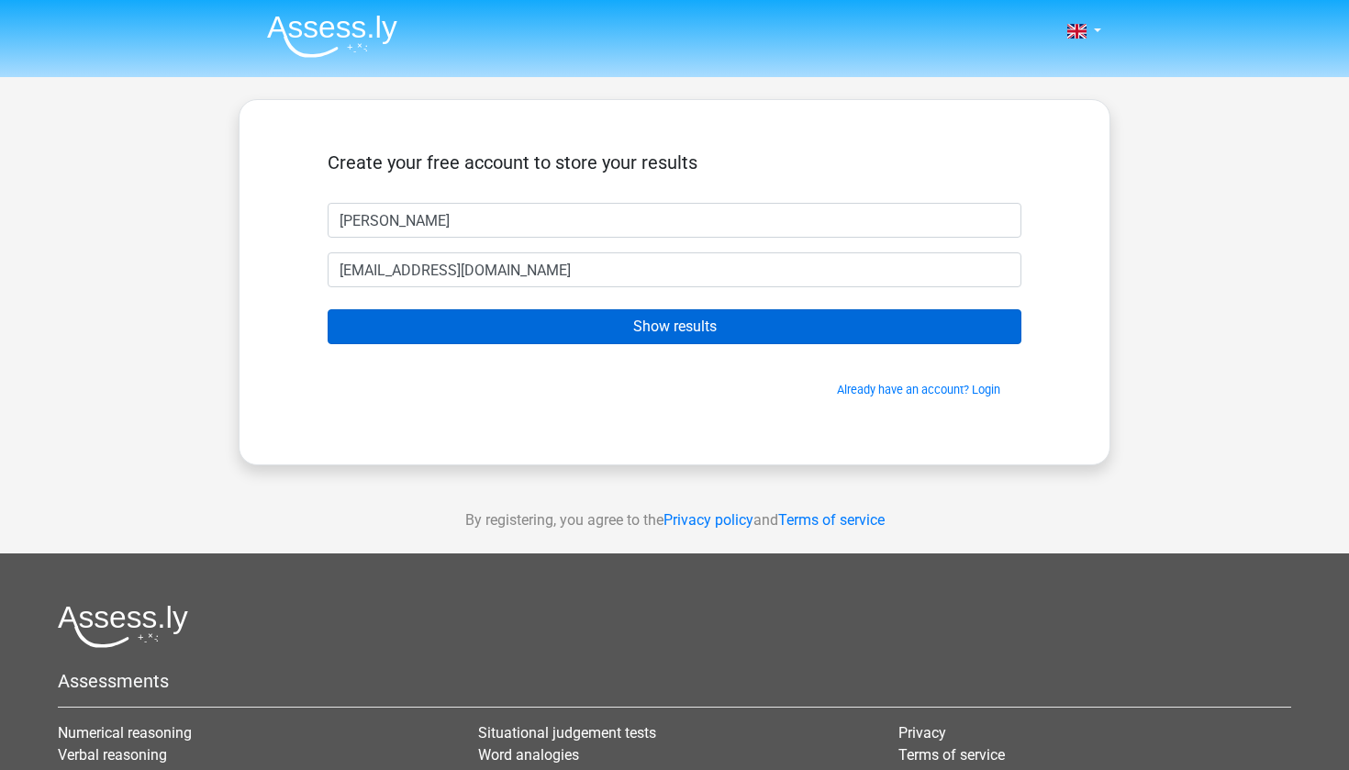
click at [515, 320] on input "Show results" at bounding box center [675, 326] width 694 height 35
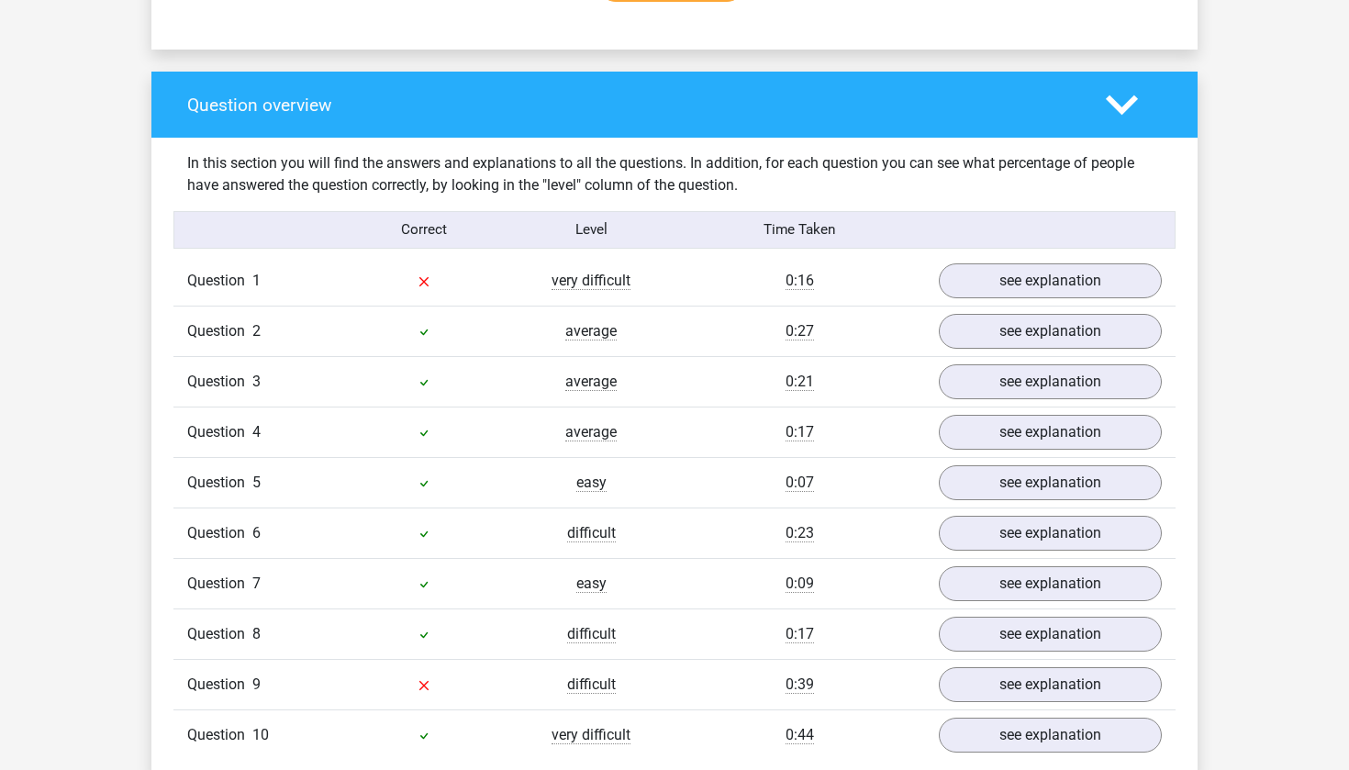
scroll to position [1307, 0]
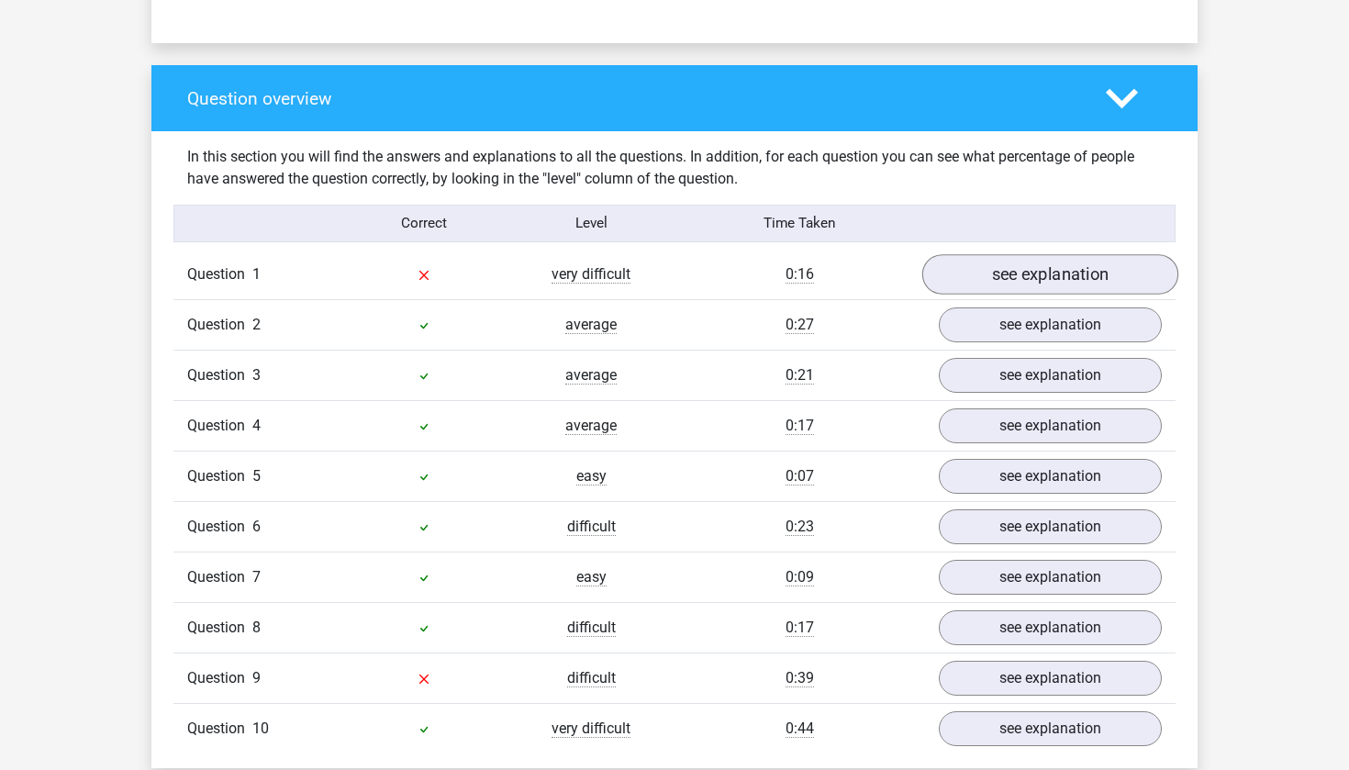
click at [1021, 254] on link "see explanation" at bounding box center [1050, 274] width 256 height 40
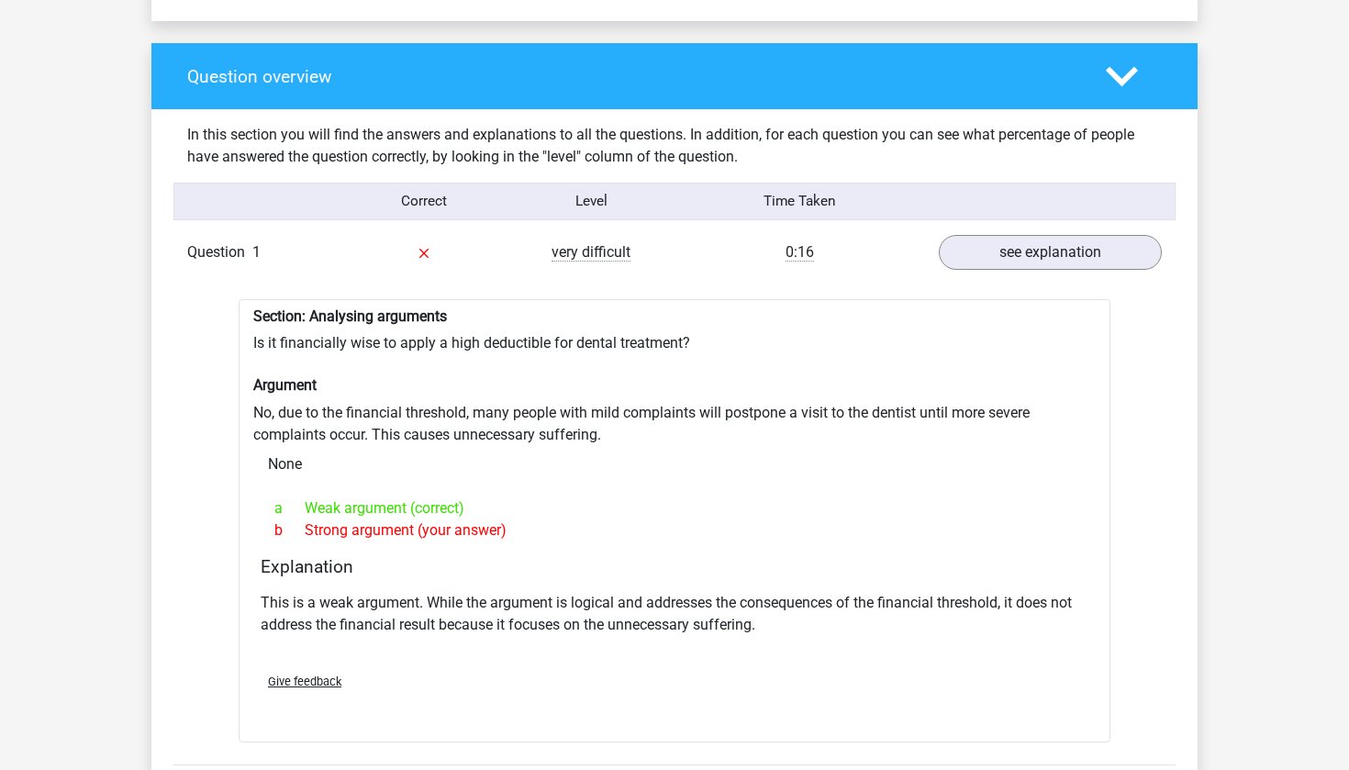
scroll to position [1329, 0]
click at [963, 254] on link "see explanation" at bounding box center [1050, 252] width 256 height 40
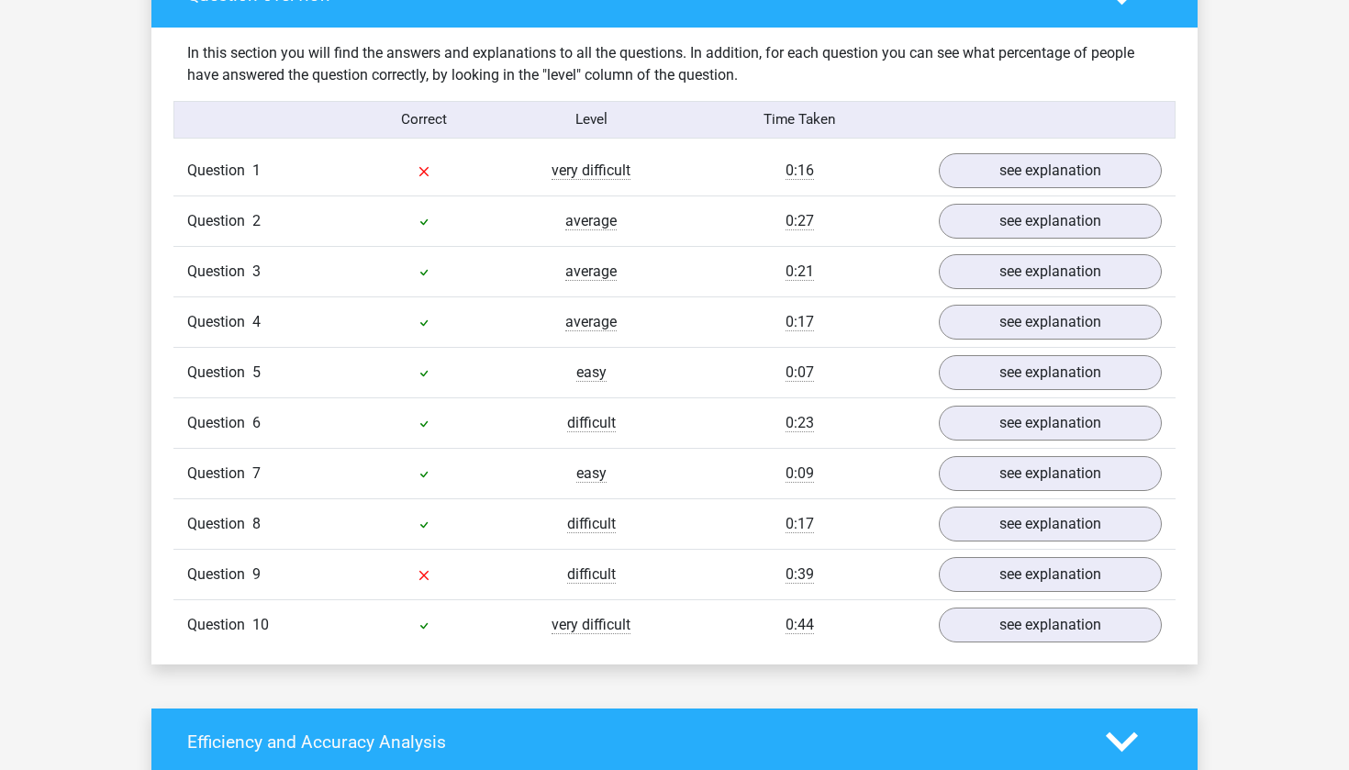
scroll to position [1434, 0]
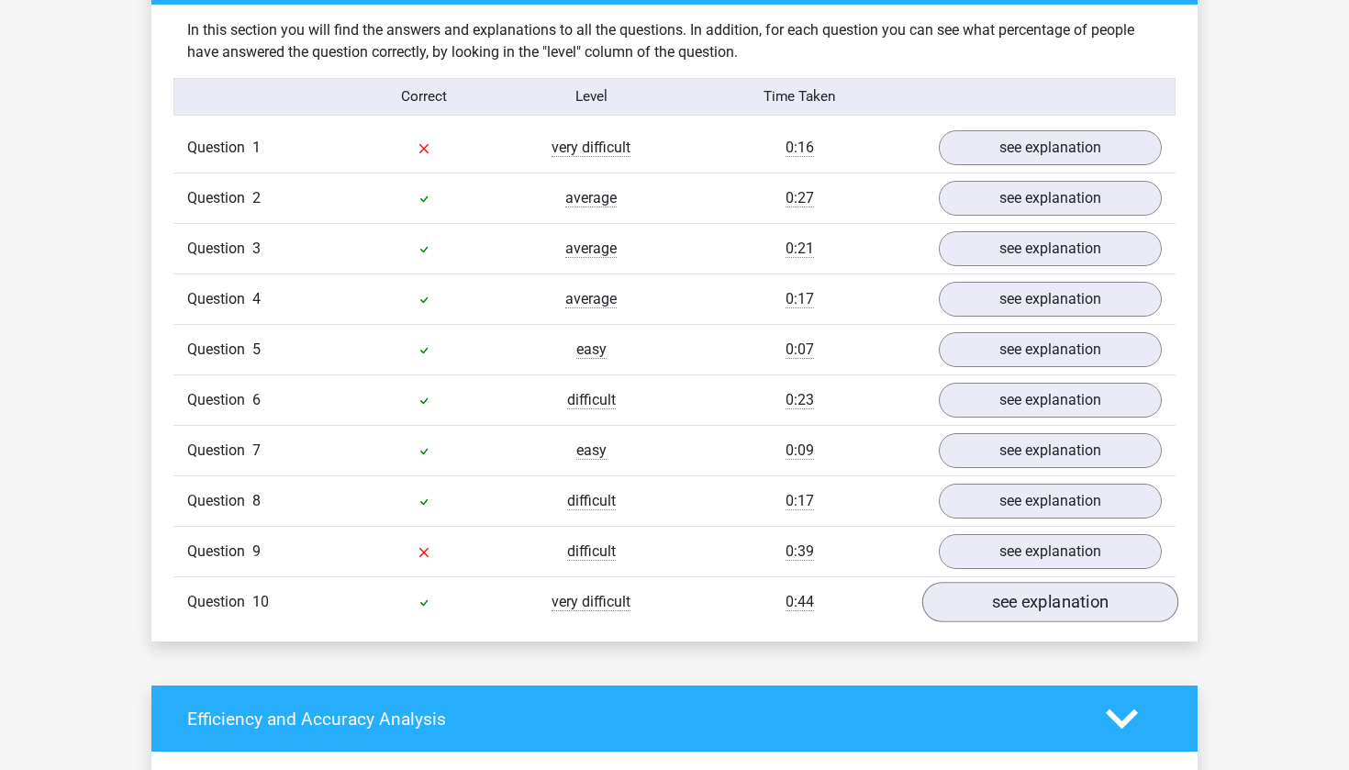
click at [999, 586] on link "see explanation" at bounding box center [1050, 602] width 256 height 40
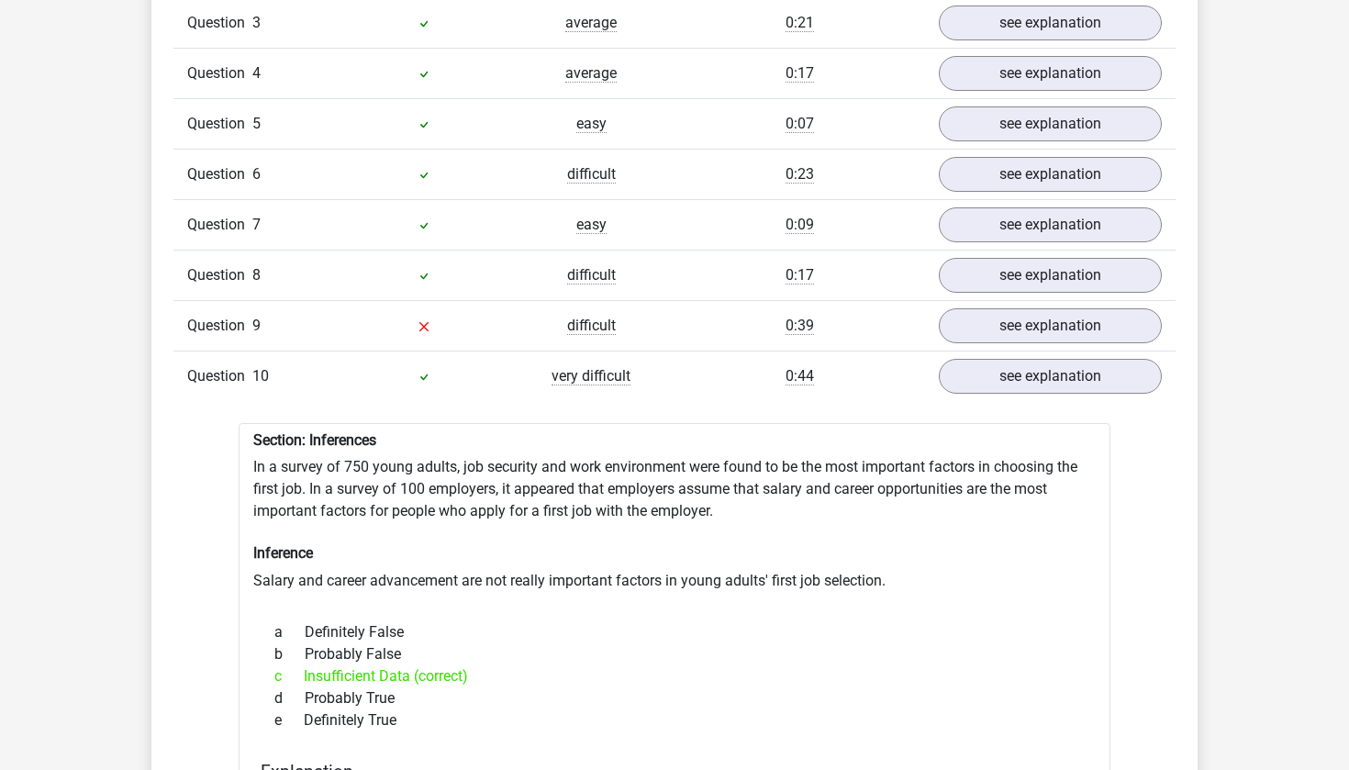
scroll to position [1608, 0]
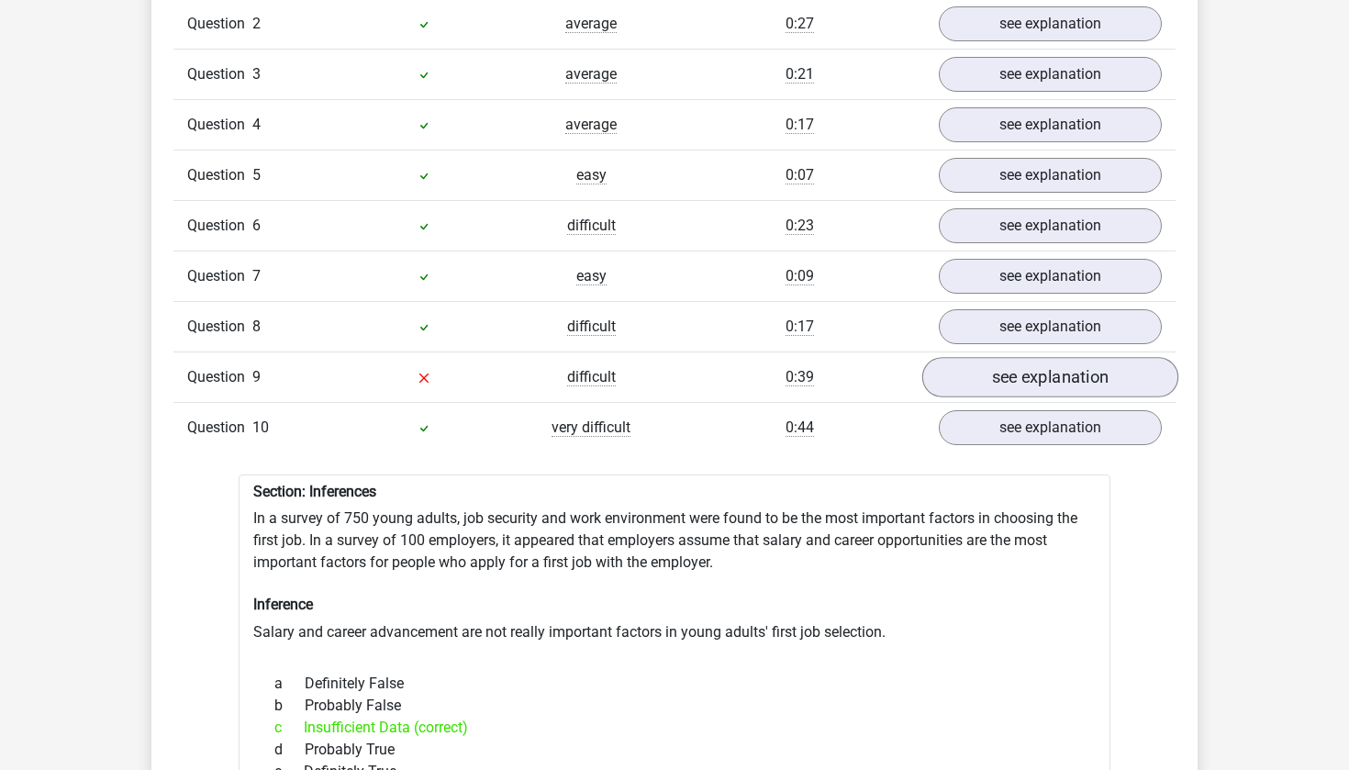
click at [991, 357] on link "see explanation" at bounding box center [1050, 377] width 256 height 40
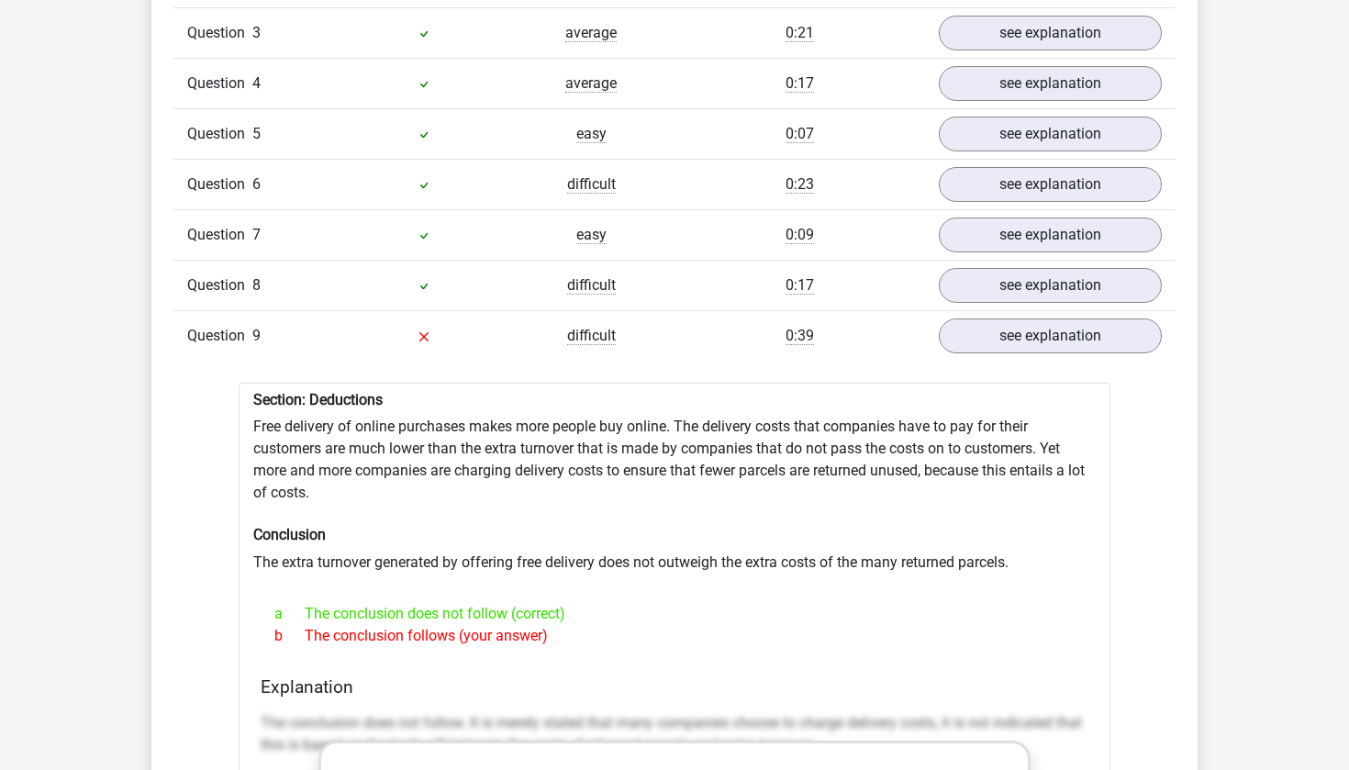
scroll to position [1651, 0]
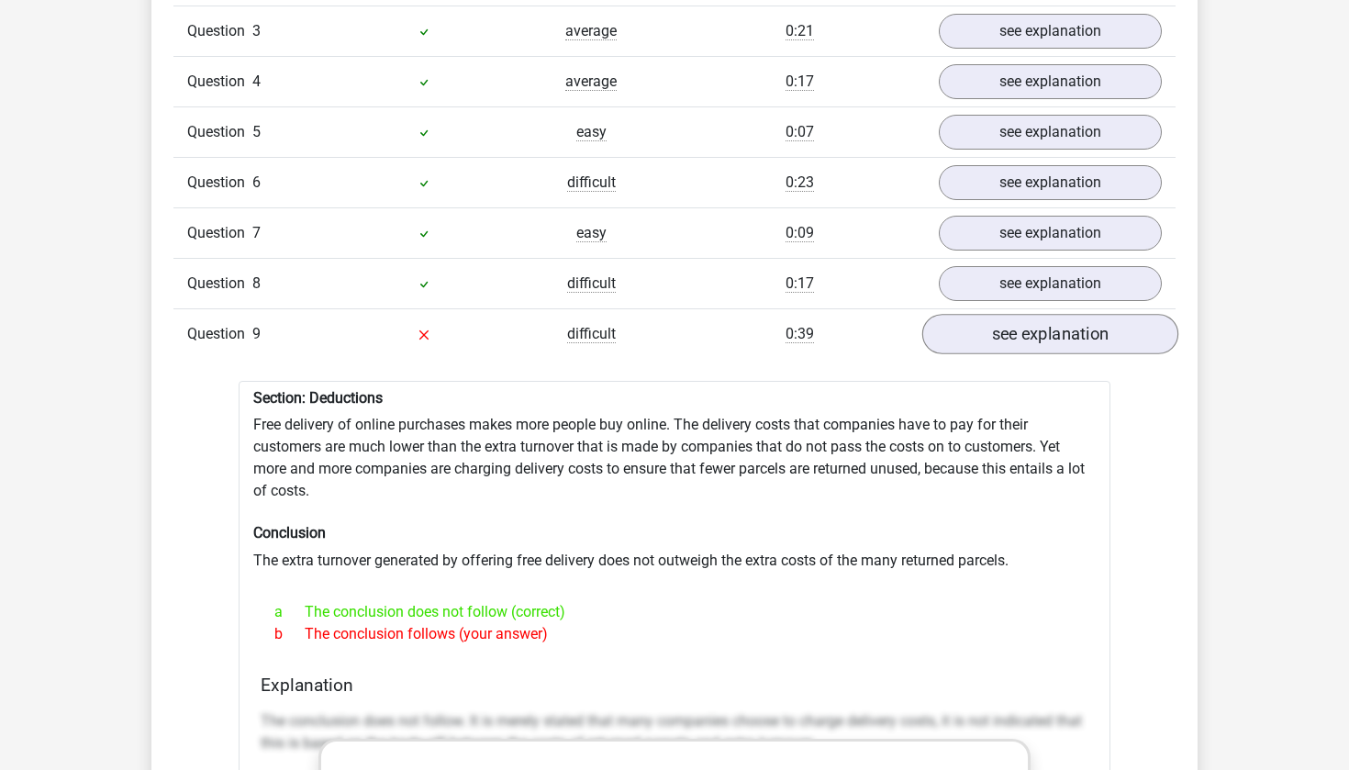
click at [1053, 335] on link "see explanation" at bounding box center [1050, 334] width 256 height 40
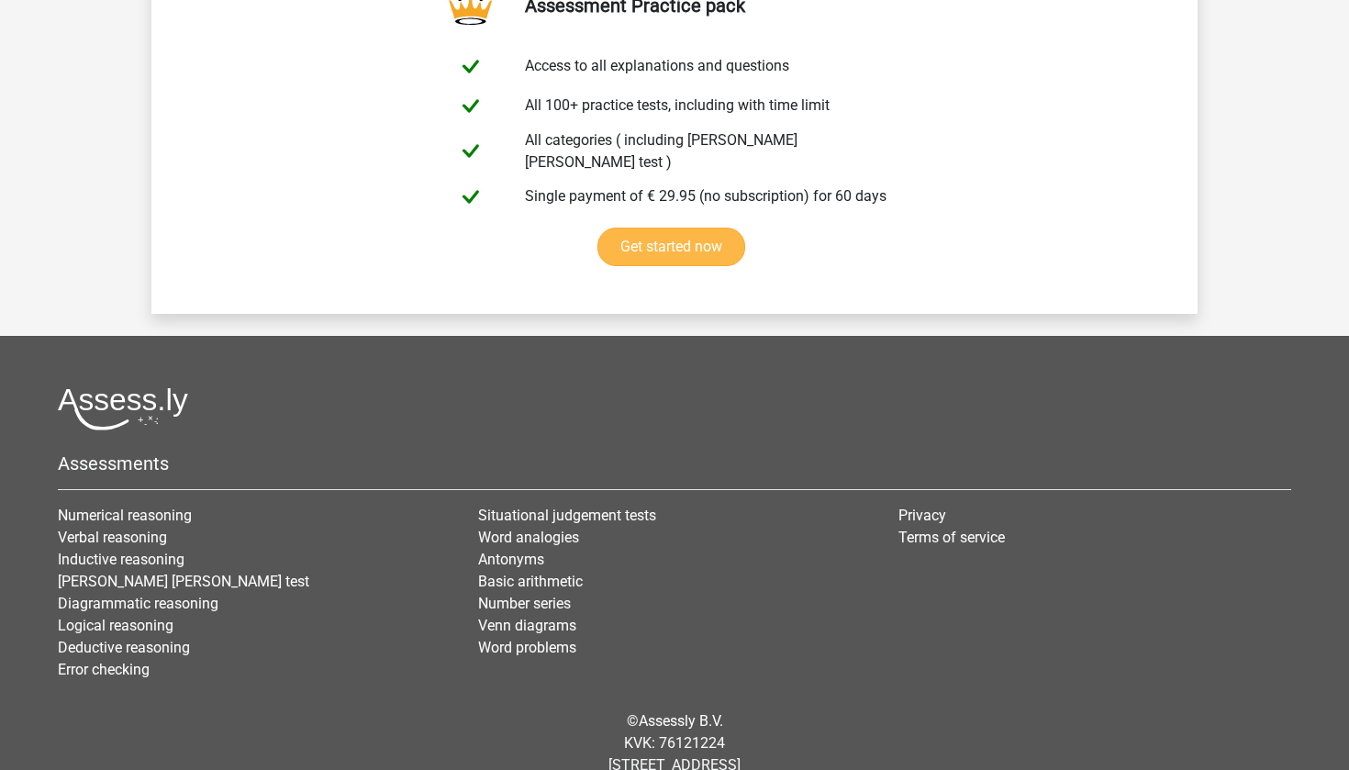
scroll to position [4234, 0]
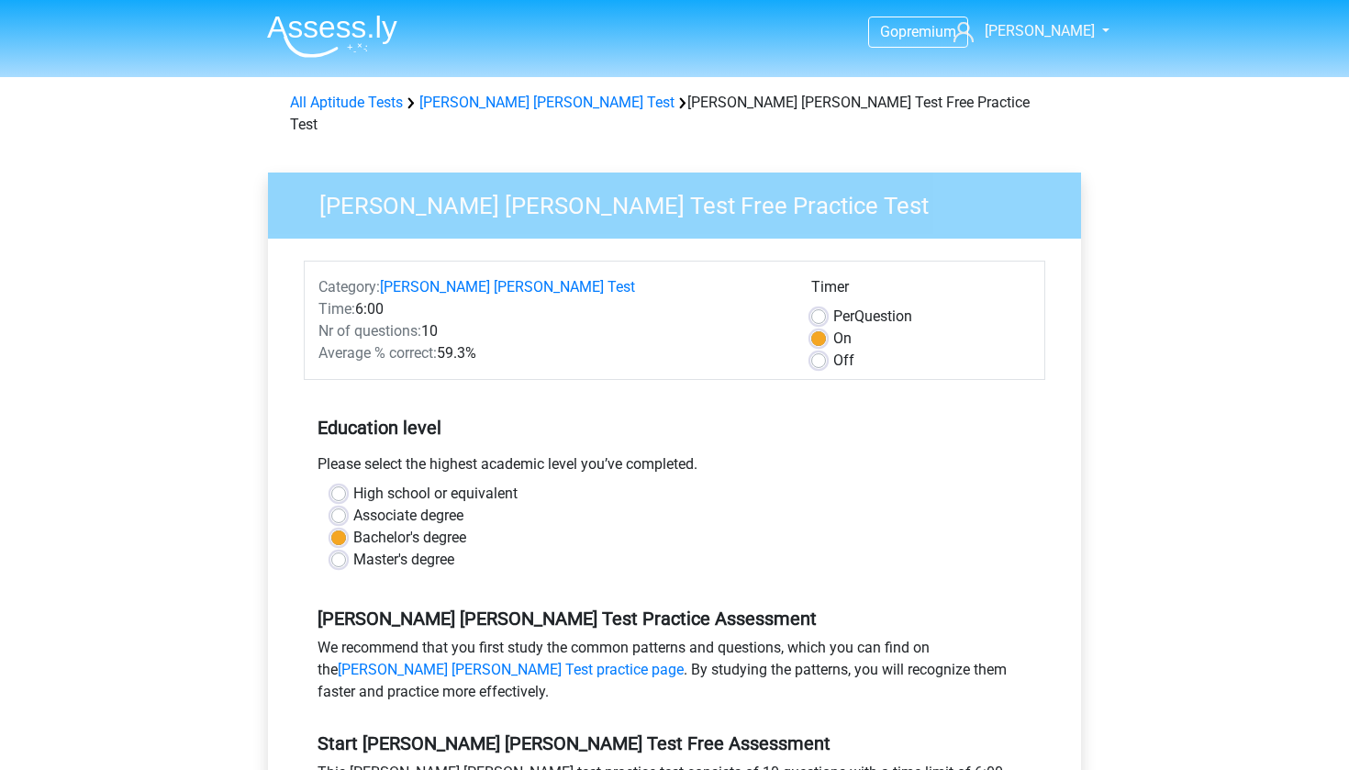
scroll to position [272, 0]
